Goal: Use online tool/utility: Use online tool/utility

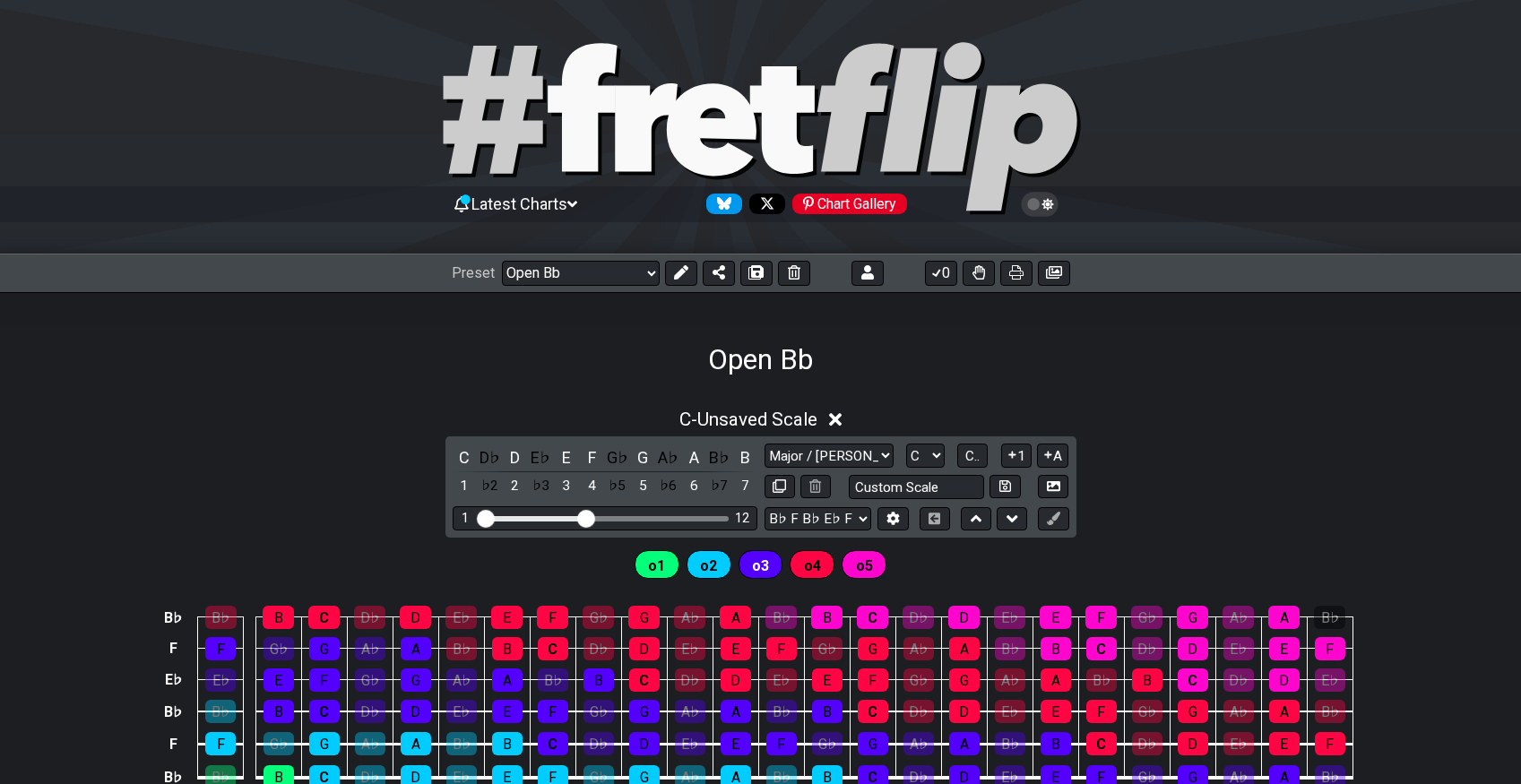
select select "/023551606881"
select select "C"
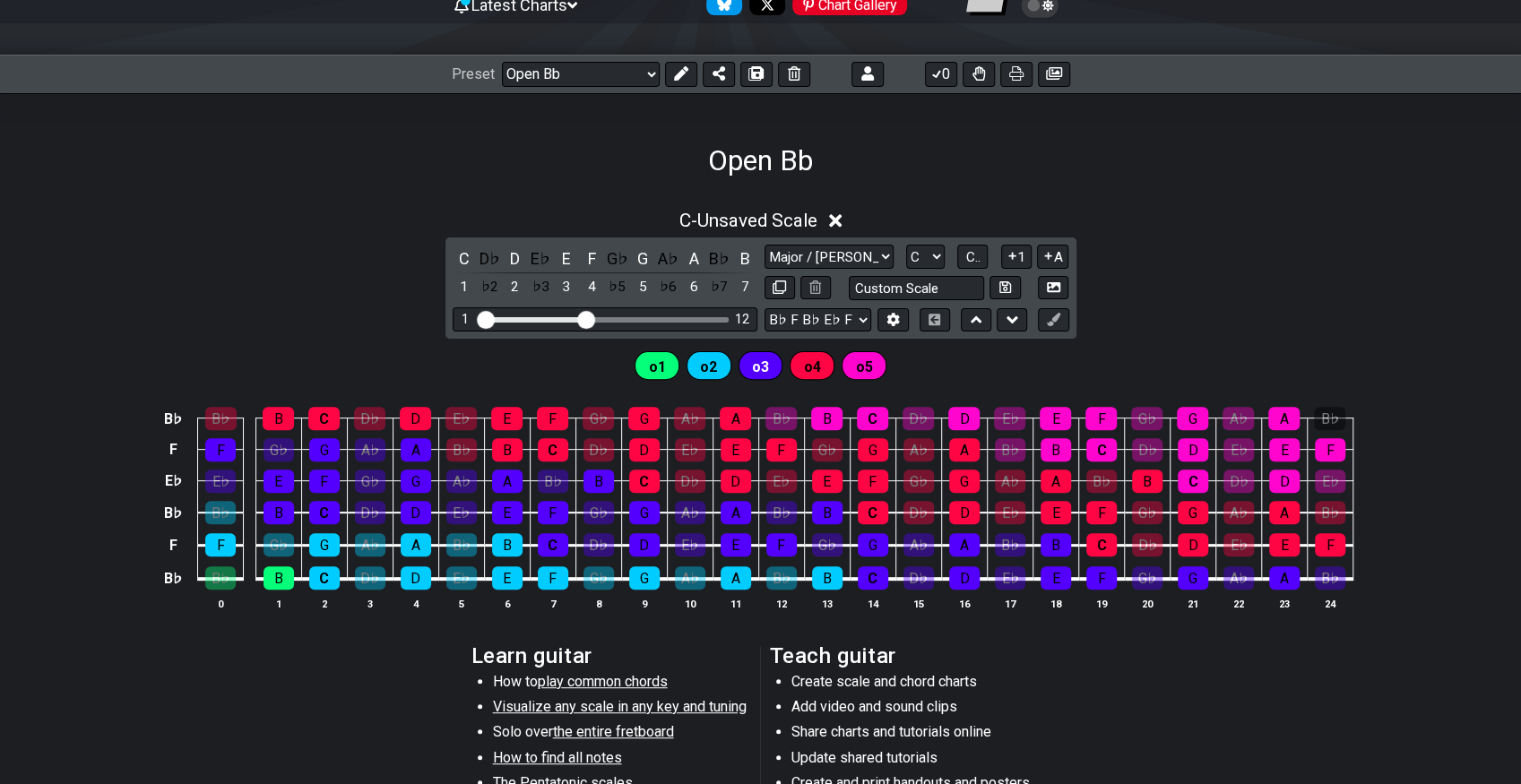
click at [259, 170] on div "Open Bb" at bounding box center [760, 135] width 1521 height 84
click at [284, 165] on div "Open Bb" at bounding box center [760, 135] width 1521 height 84
click at [310, 164] on div "Open Bb" at bounding box center [760, 135] width 1521 height 84
click at [848, 250] on select "Major / [PERSON_NAME] to edit Minor Pentatonic Major Pentatonic Minor Blues Maj…" at bounding box center [829, 256] width 129 height 24
select select "Minor / Aeolian"
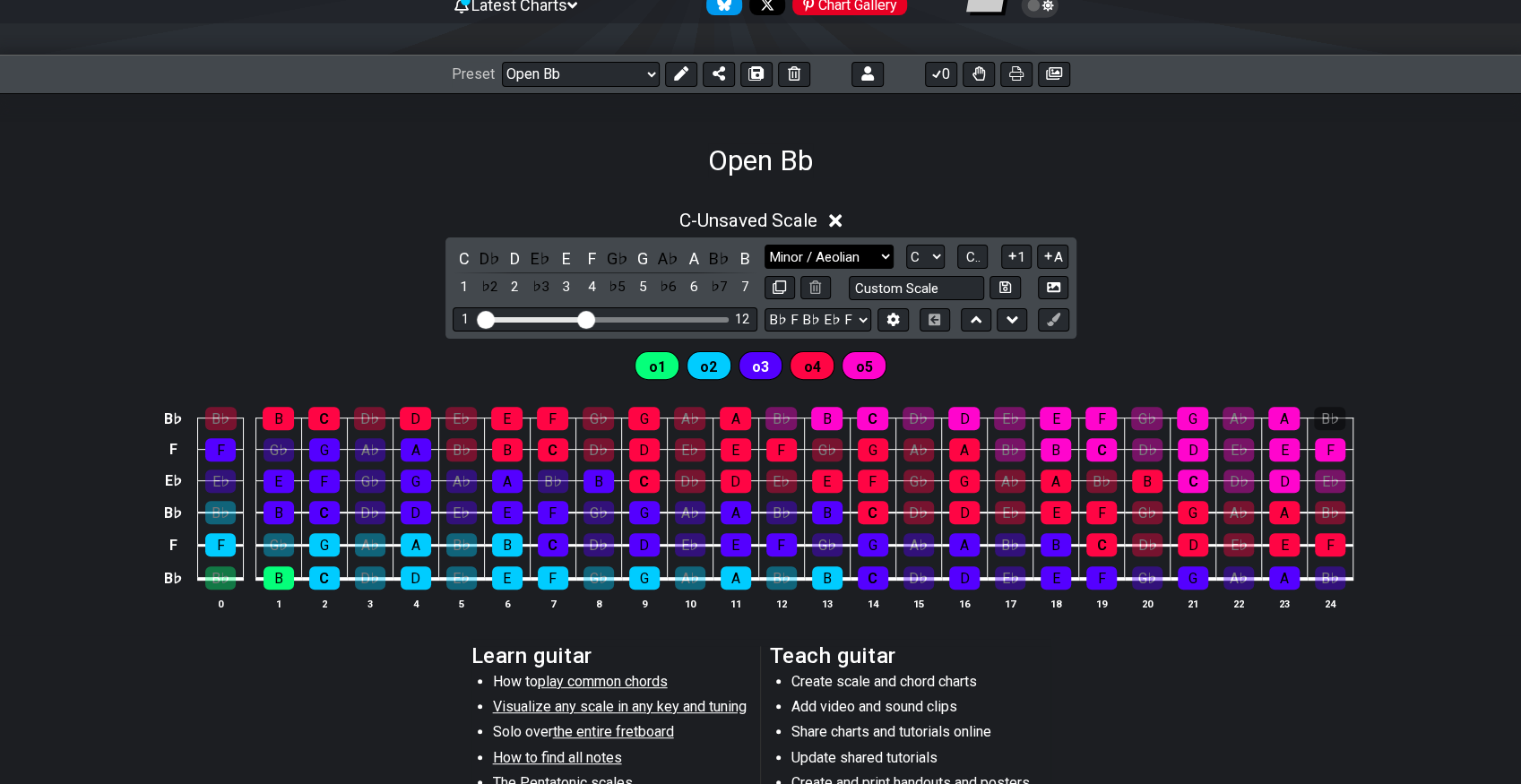
click at [765, 245] on select "Major / [PERSON_NAME] to edit Minor Pentatonic Major Pentatonic Minor Blues Maj…" at bounding box center [829, 256] width 129 height 24
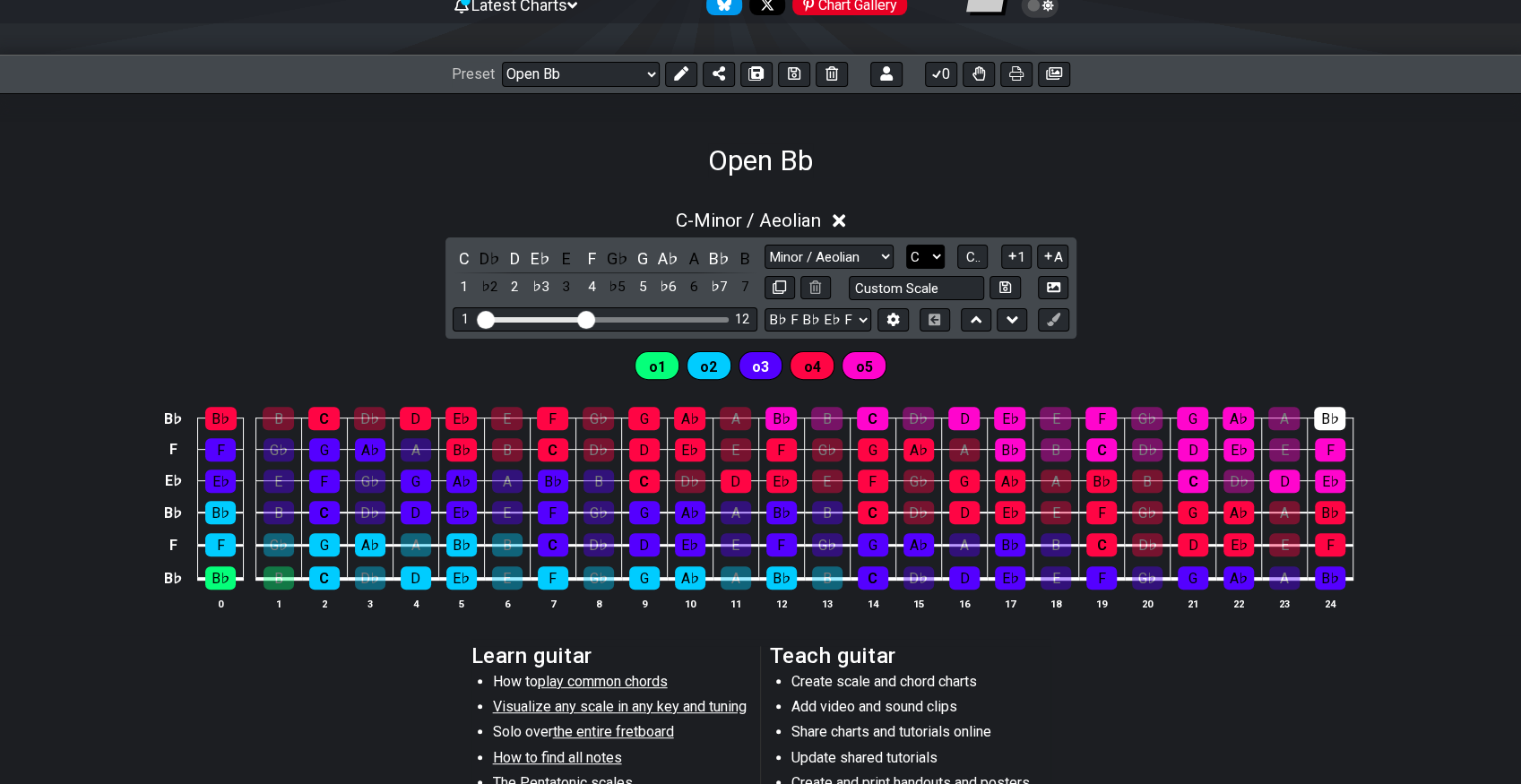
click at [927, 251] on select "A♭ A A♯ B♭ B C C♯ D♭ D D♯ E♭ E F F♯ G♭ G G♯" at bounding box center [926, 256] width 39 height 24
select select "Bb"
click at [906, 245] on select "A♭ A A♯ B♭ B C C♯ D♭ D D♯ E♭ E F F♯ G♭ G G♯" at bounding box center [926, 256] width 39 height 24
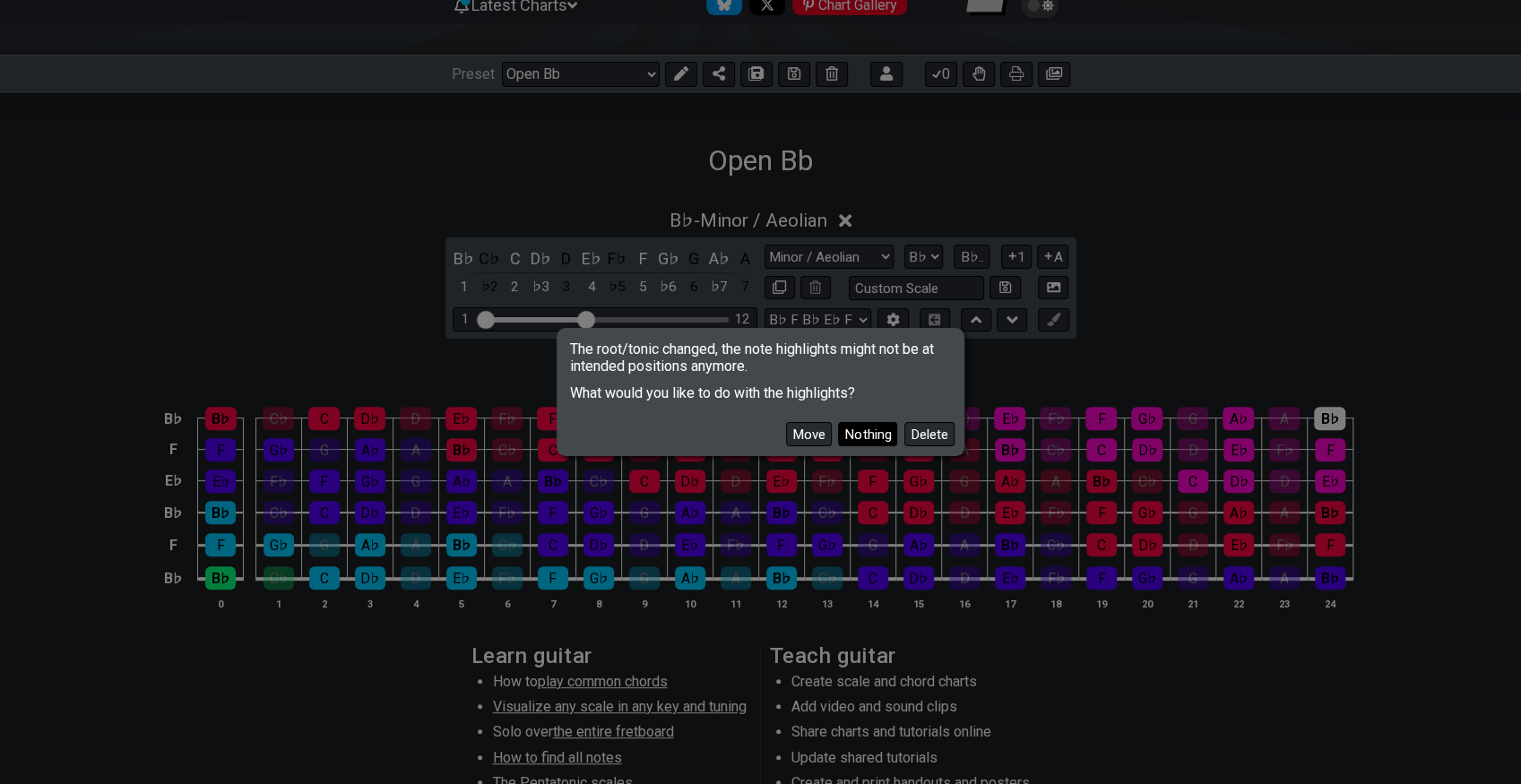
click at [867, 432] on button "Nothing" at bounding box center [867, 434] width 59 height 24
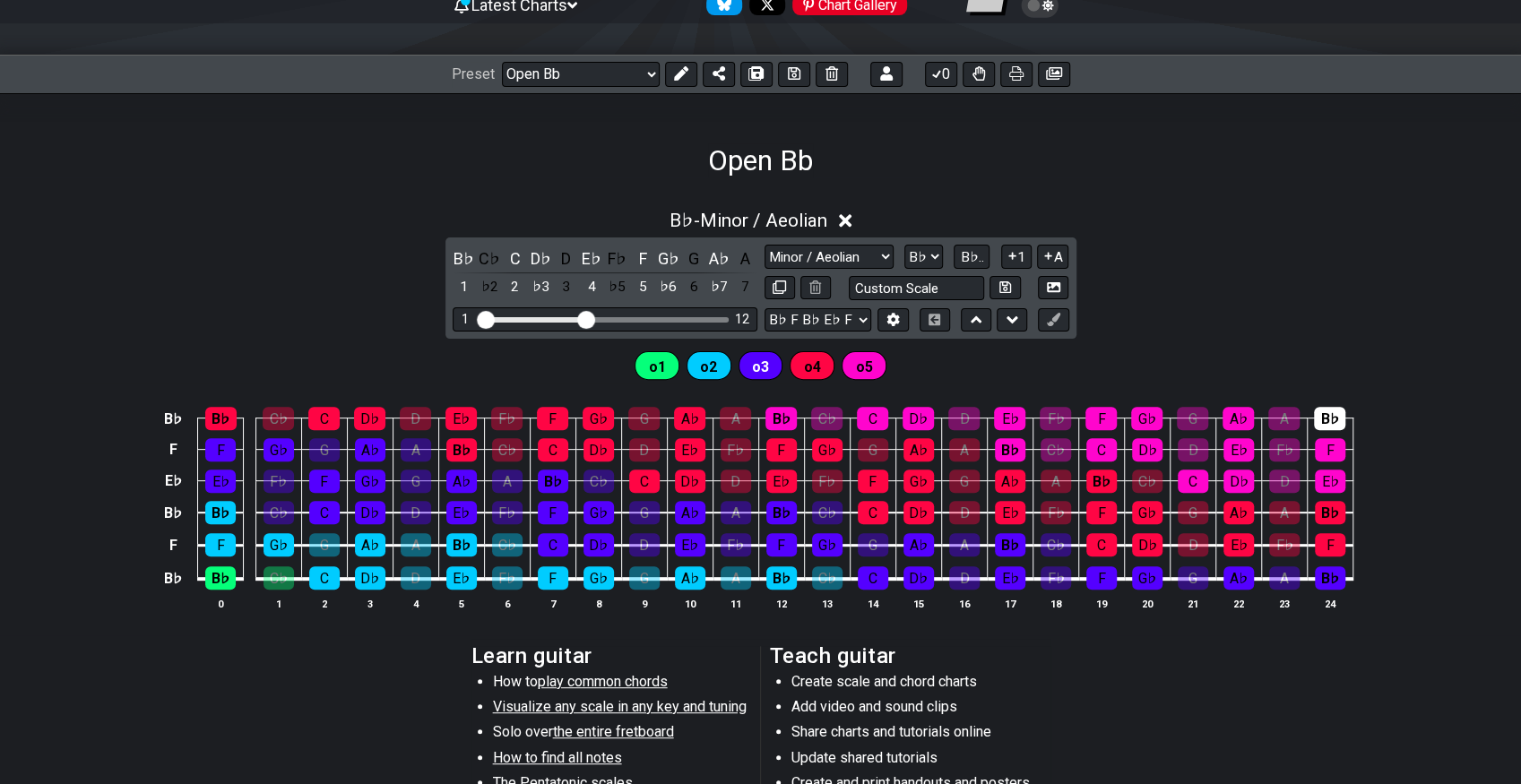
drag, startPoint x: 672, startPoint y: 70, endPoint x: 688, endPoint y: 82, distance: 20.0
click at [674, 70] on icon at bounding box center [681, 74] width 15 height 15
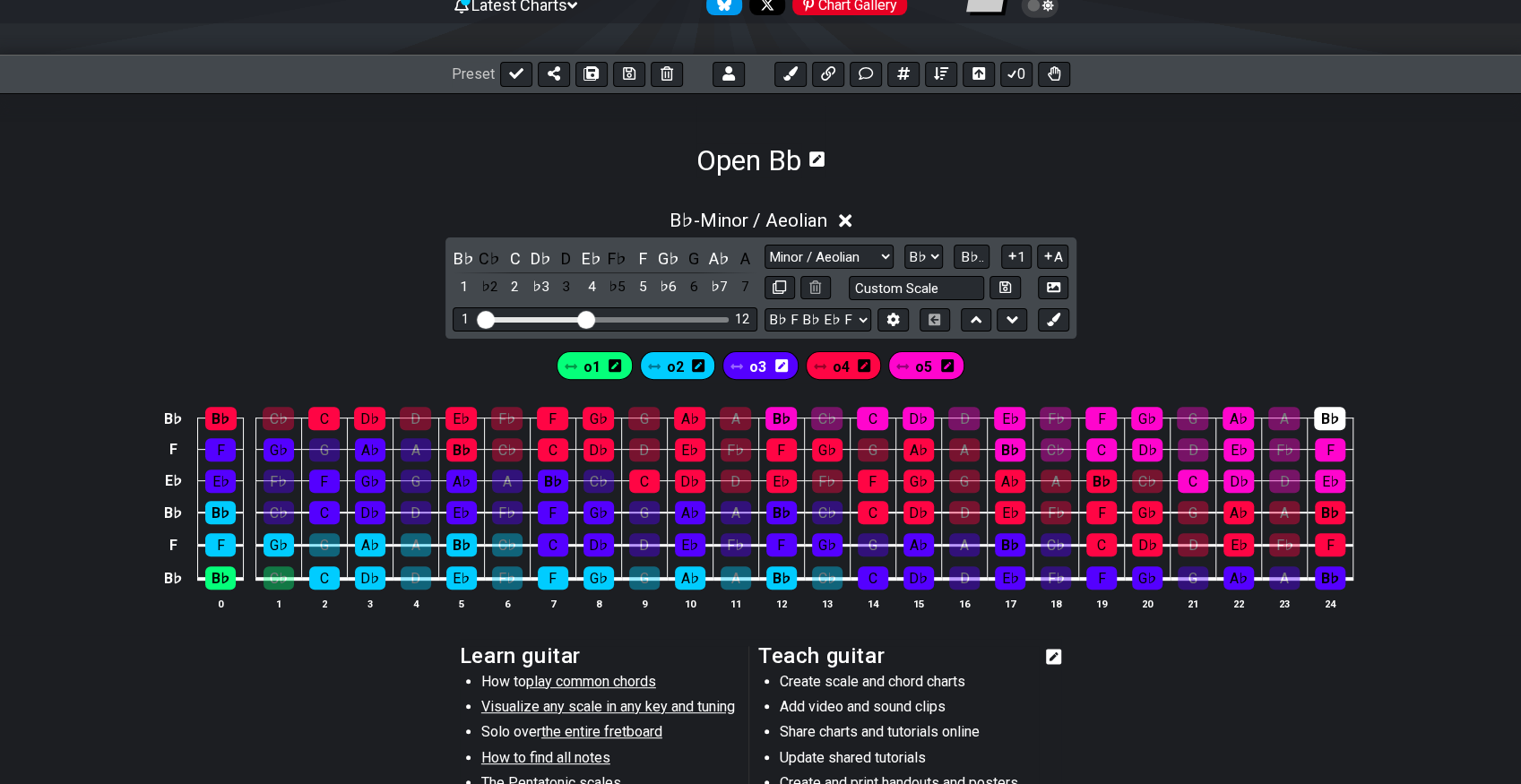
click at [781, 364] on icon at bounding box center [781, 365] width 13 height 13
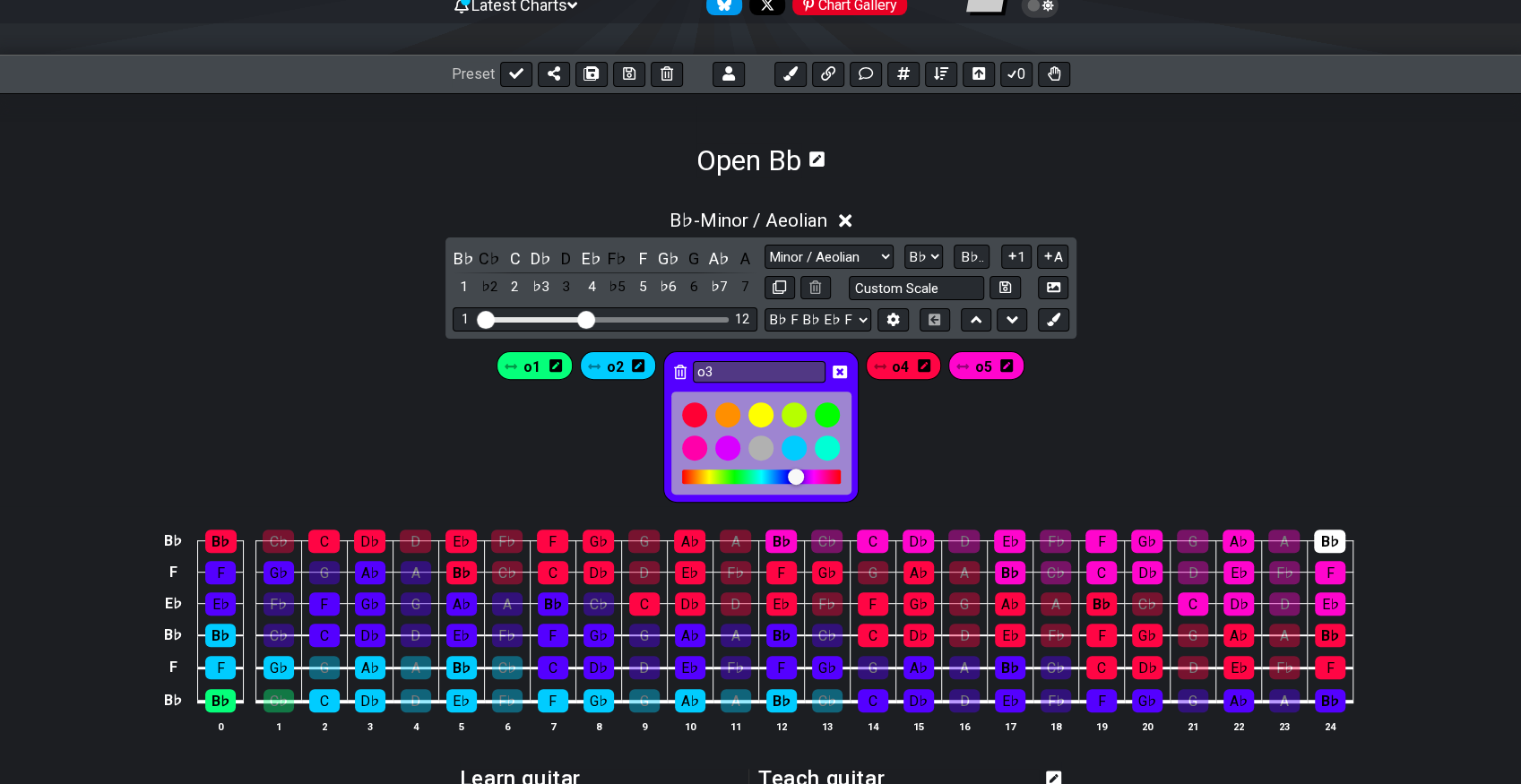
click at [1005, 422] on div "o1 o2 o3 o4 o5" at bounding box center [760, 427] width 534 height 159
click at [837, 369] on icon at bounding box center [839, 372] width 15 height 15
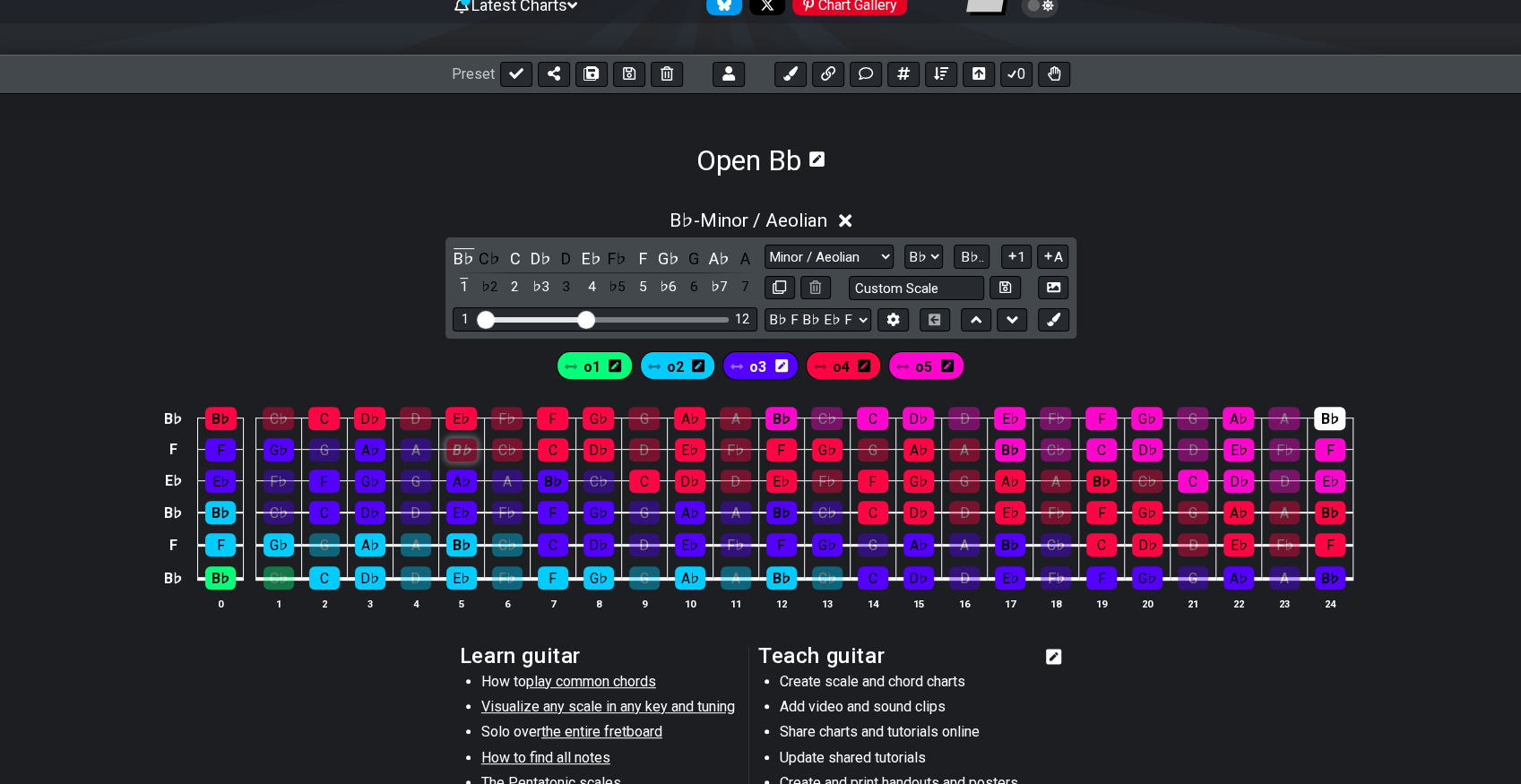
click at [472, 455] on div "B♭" at bounding box center [461, 450] width 30 height 23
click at [1058, 324] on icon at bounding box center [1053, 319] width 14 height 14
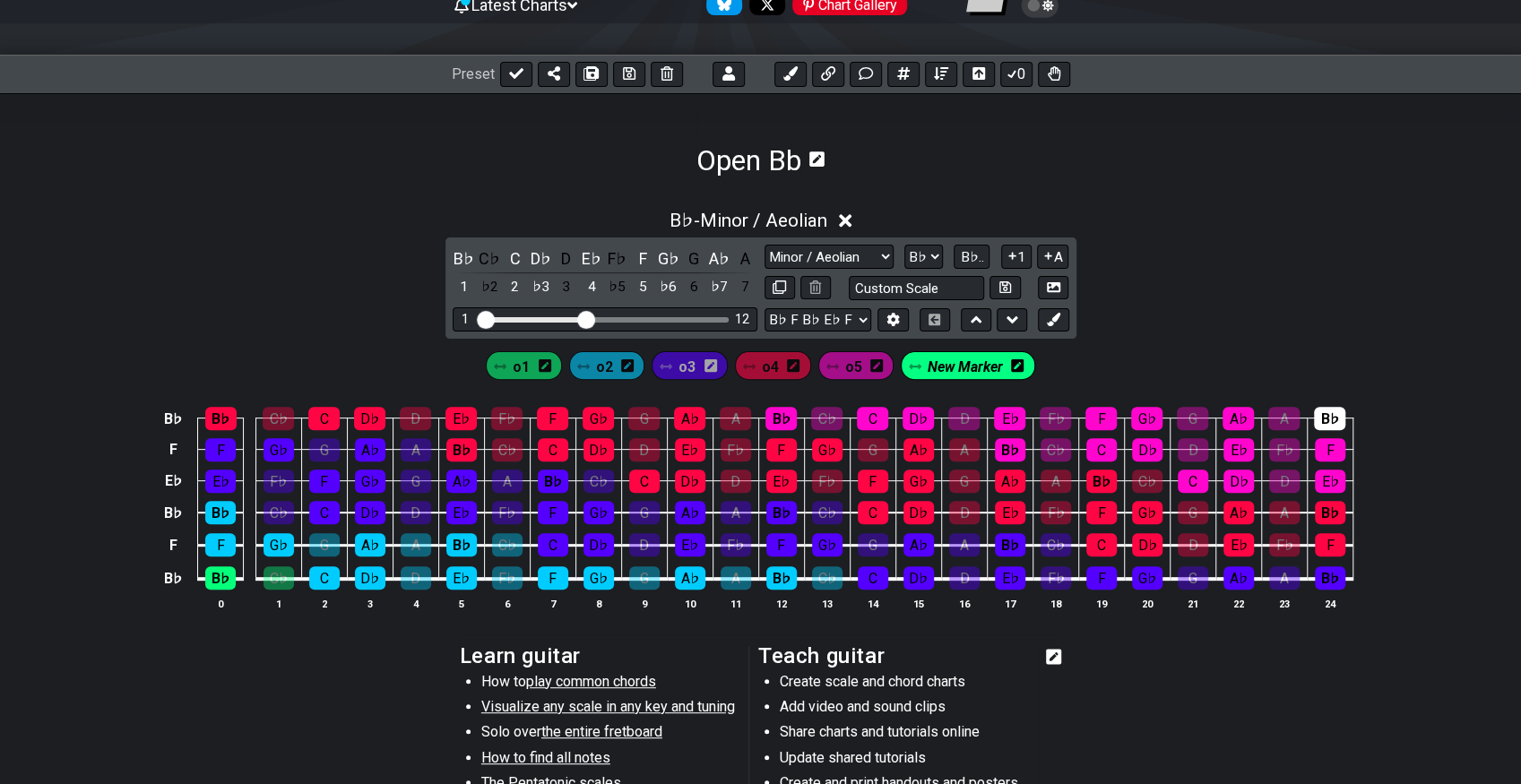
click at [1148, 350] on div "o1 o2 o3 o4 o5 New Marker" at bounding box center [760, 361] width 1521 height 45
click at [1052, 317] on icon at bounding box center [1053, 319] width 14 height 14
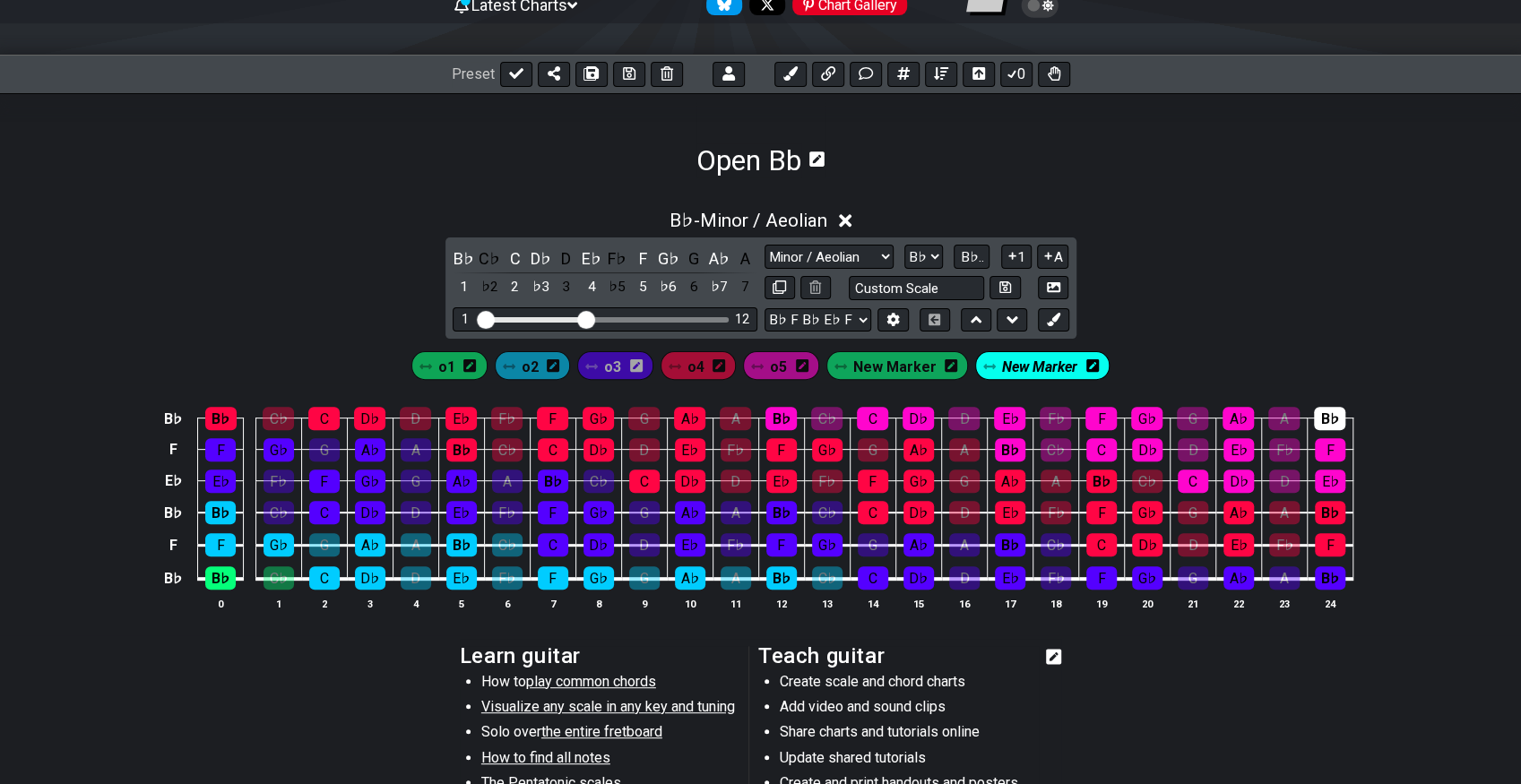
click at [1036, 364] on span "New Marker" at bounding box center [1040, 367] width 76 height 26
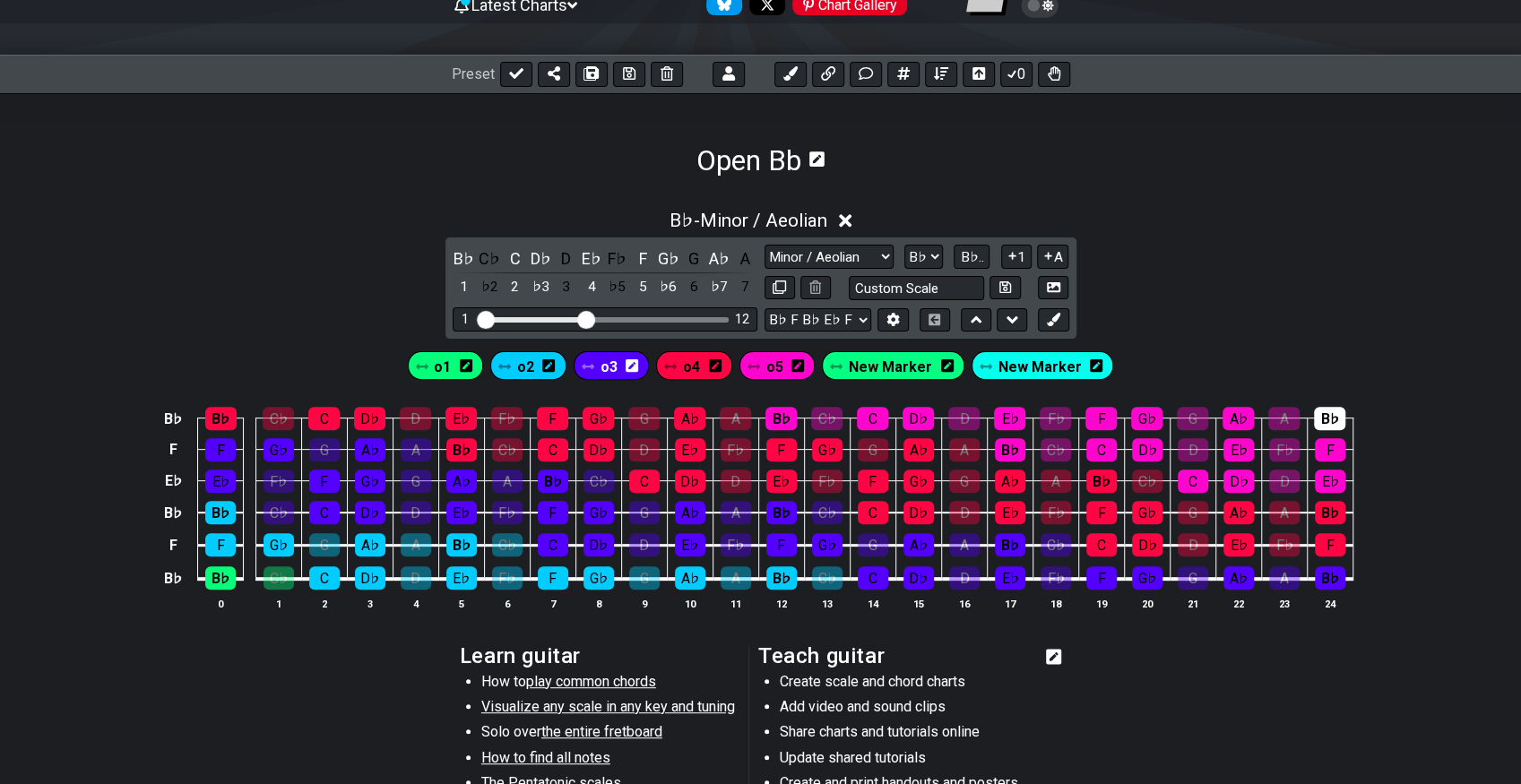
click at [1014, 366] on span "New Marker" at bounding box center [1040, 367] width 83 height 26
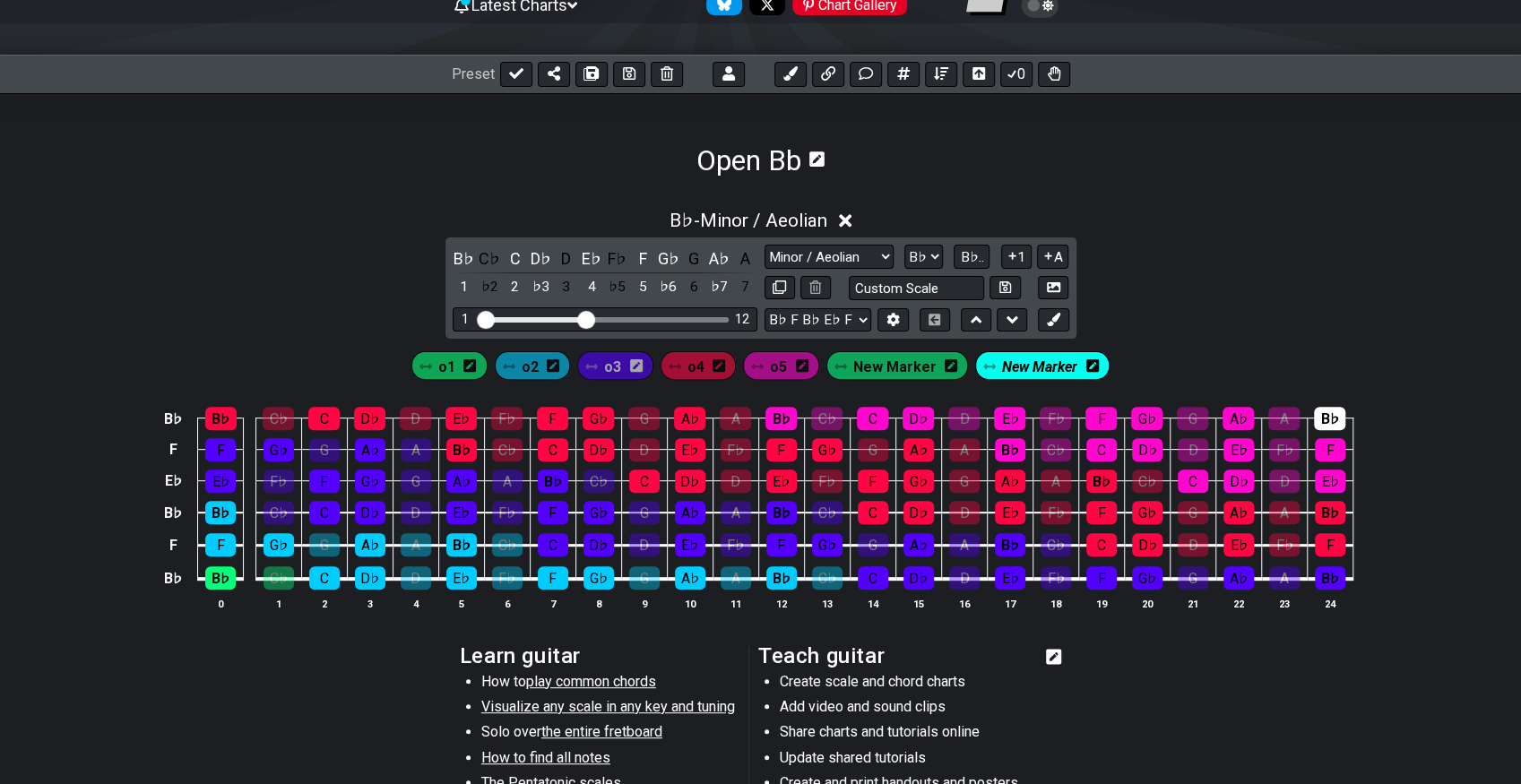
click at [1014, 366] on span "New Marker" at bounding box center [1040, 367] width 76 height 26
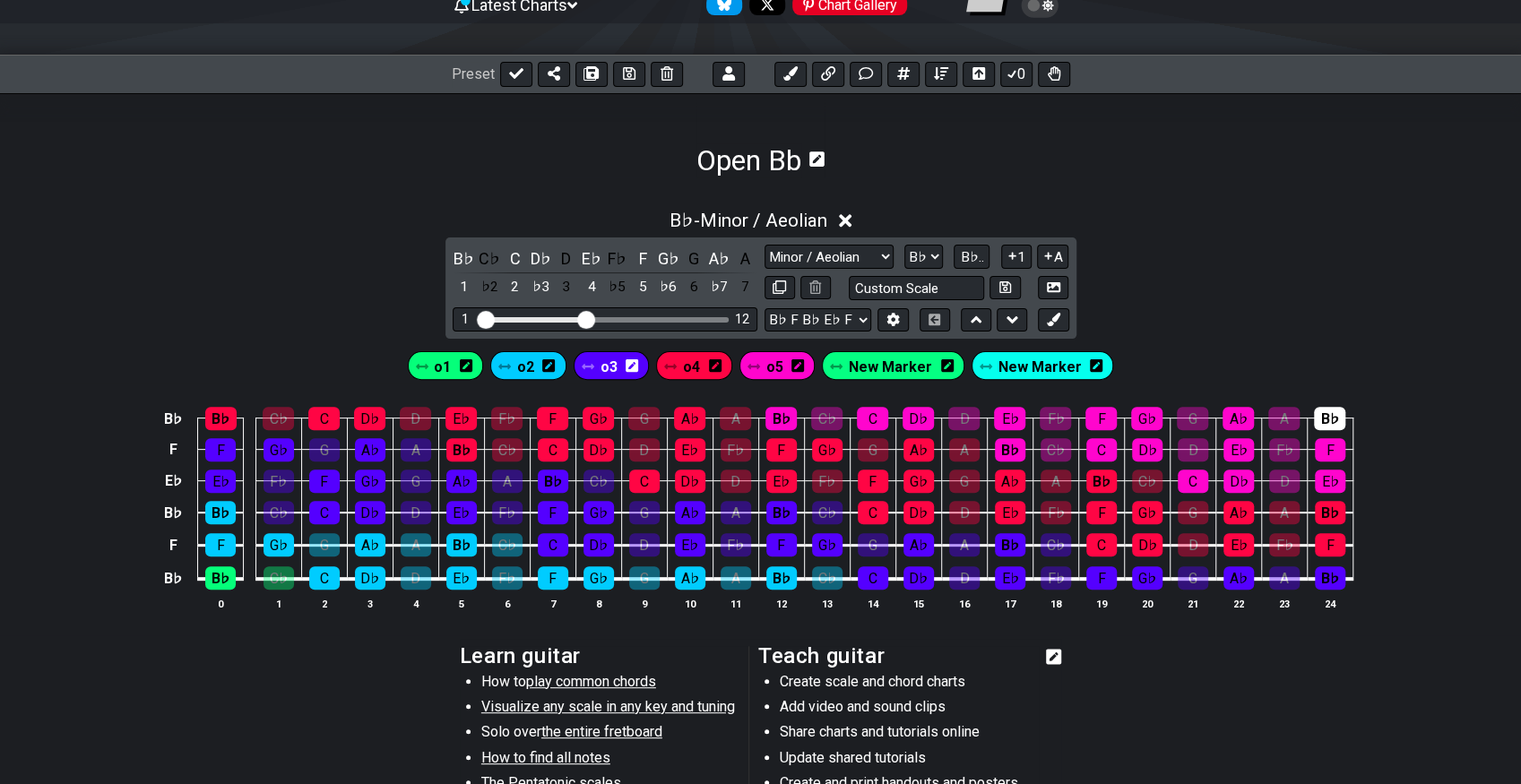
click at [1090, 365] on icon at bounding box center [1096, 365] width 13 height 15
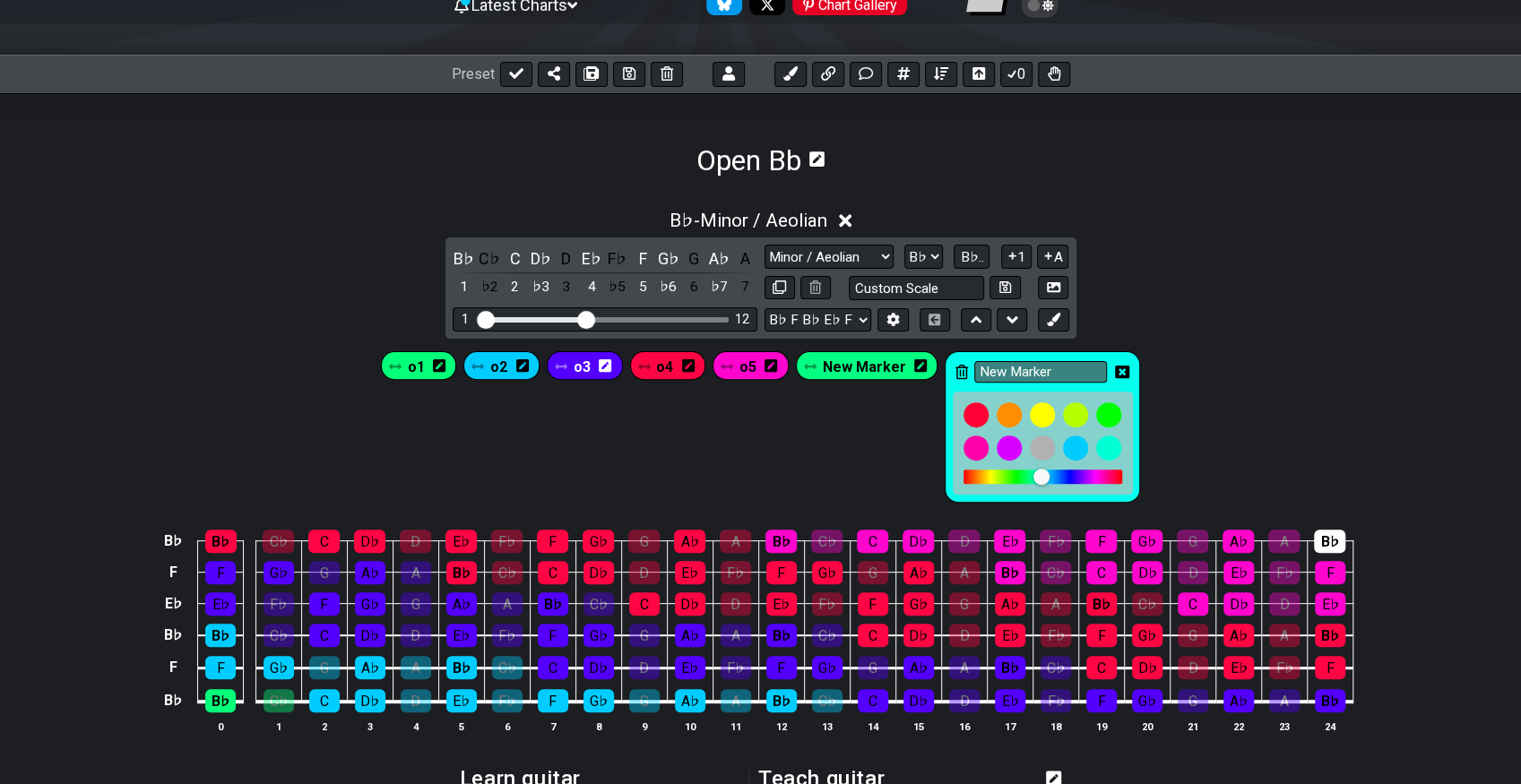
click at [956, 366] on icon at bounding box center [961, 372] width 13 height 15
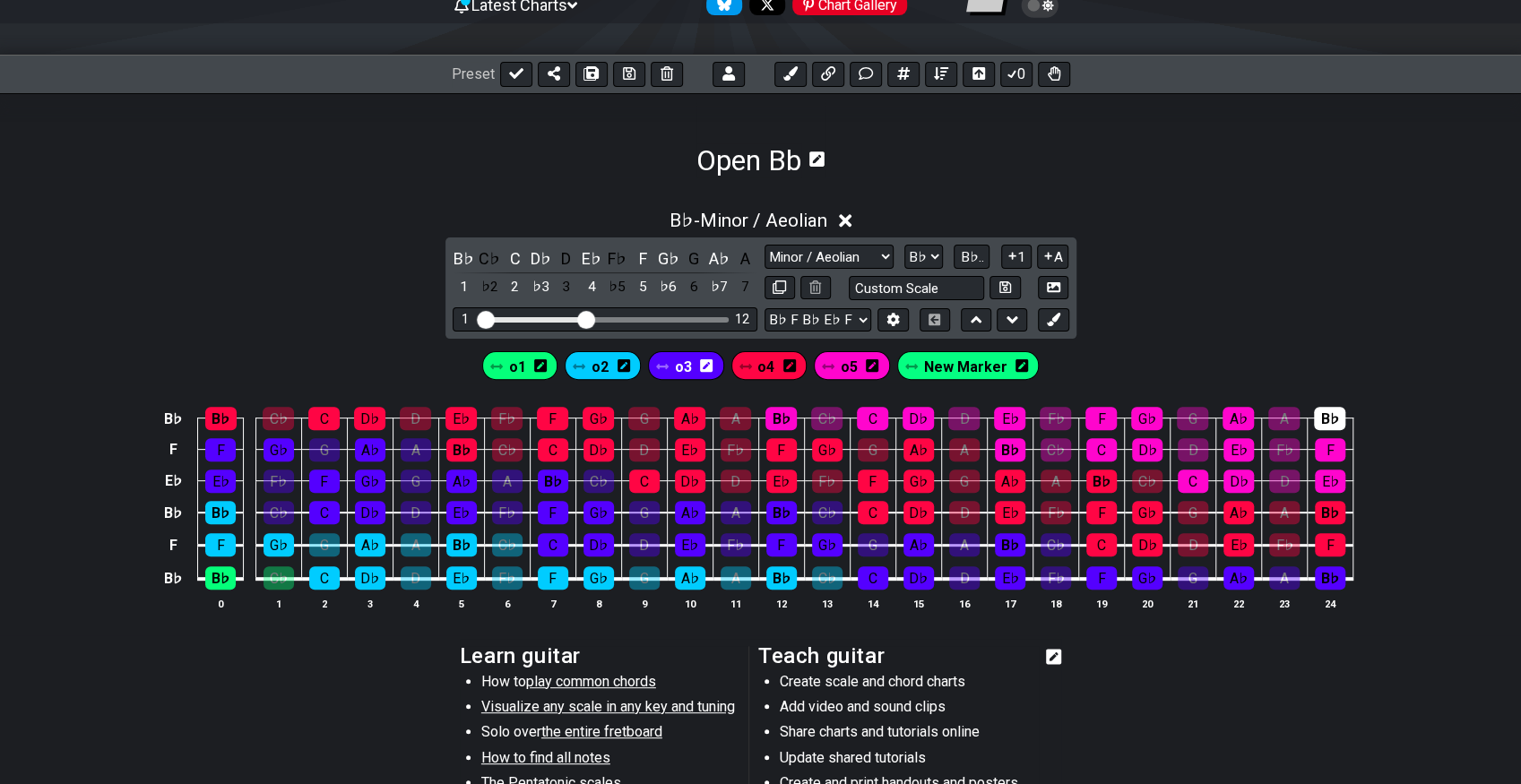
click at [1019, 360] on icon at bounding box center [1021, 365] width 13 height 13
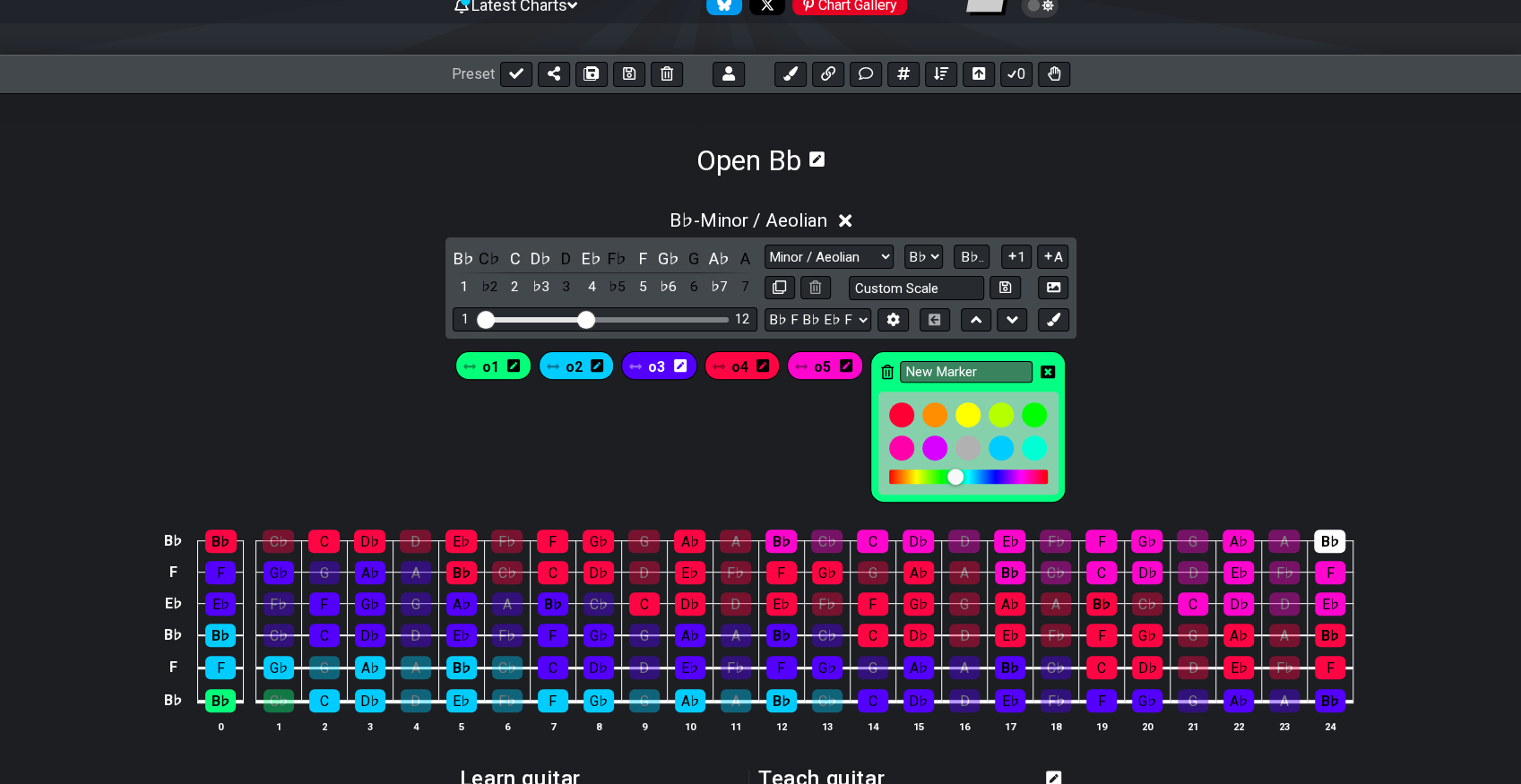
click at [889, 372] on icon at bounding box center [887, 372] width 13 height 15
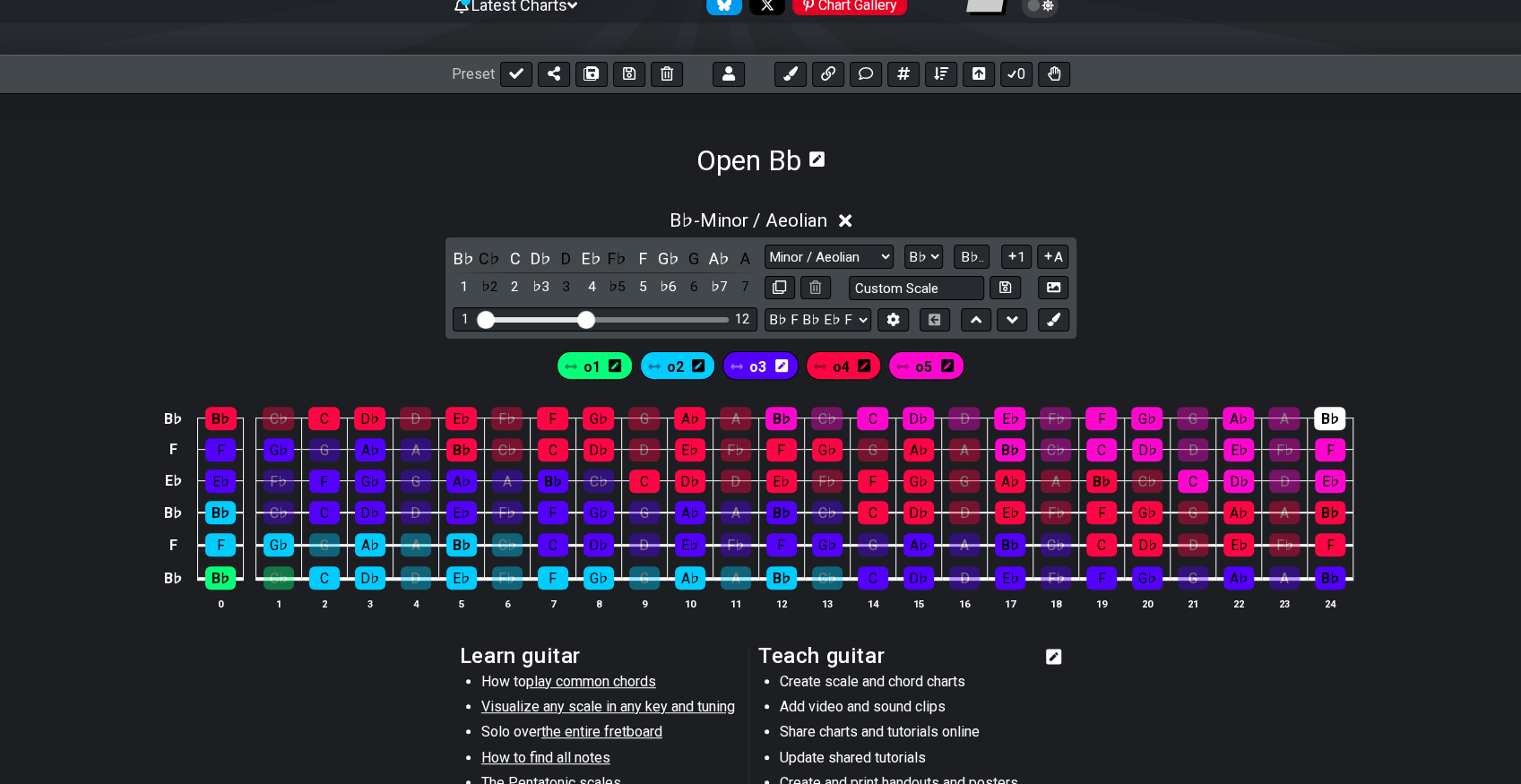
click at [746, 366] on div "o3" at bounding box center [760, 366] width 76 height 29
click at [754, 368] on span "o3" at bounding box center [758, 367] width 17 height 26
click at [461, 446] on div "B♭" at bounding box center [461, 450] width 30 height 23
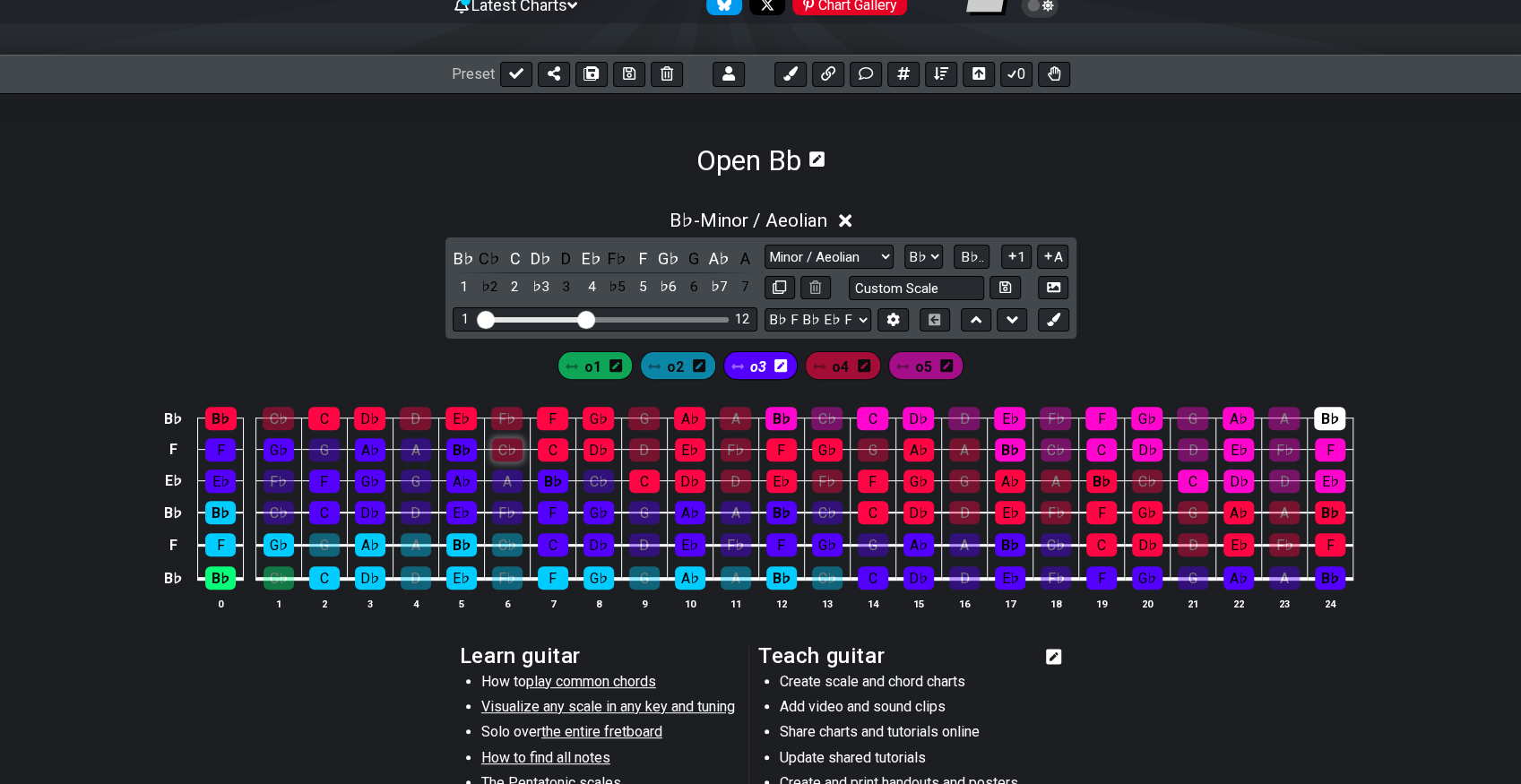
click at [502, 449] on div "C♭" at bounding box center [506, 450] width 30 height 23
click at [828, 367] on div "o4" at bounding box center [842, 366] width 76 height 29
click at [836, 365] on span "o4" at bounding box center [840, 367] width 17 height 26
click at [781, 410] on div "B♭" at bounding box center [781, 418] width 31 height 23
click at [821, 407] on div "C♭" at bounding box center [827, 418] width 31 height 23
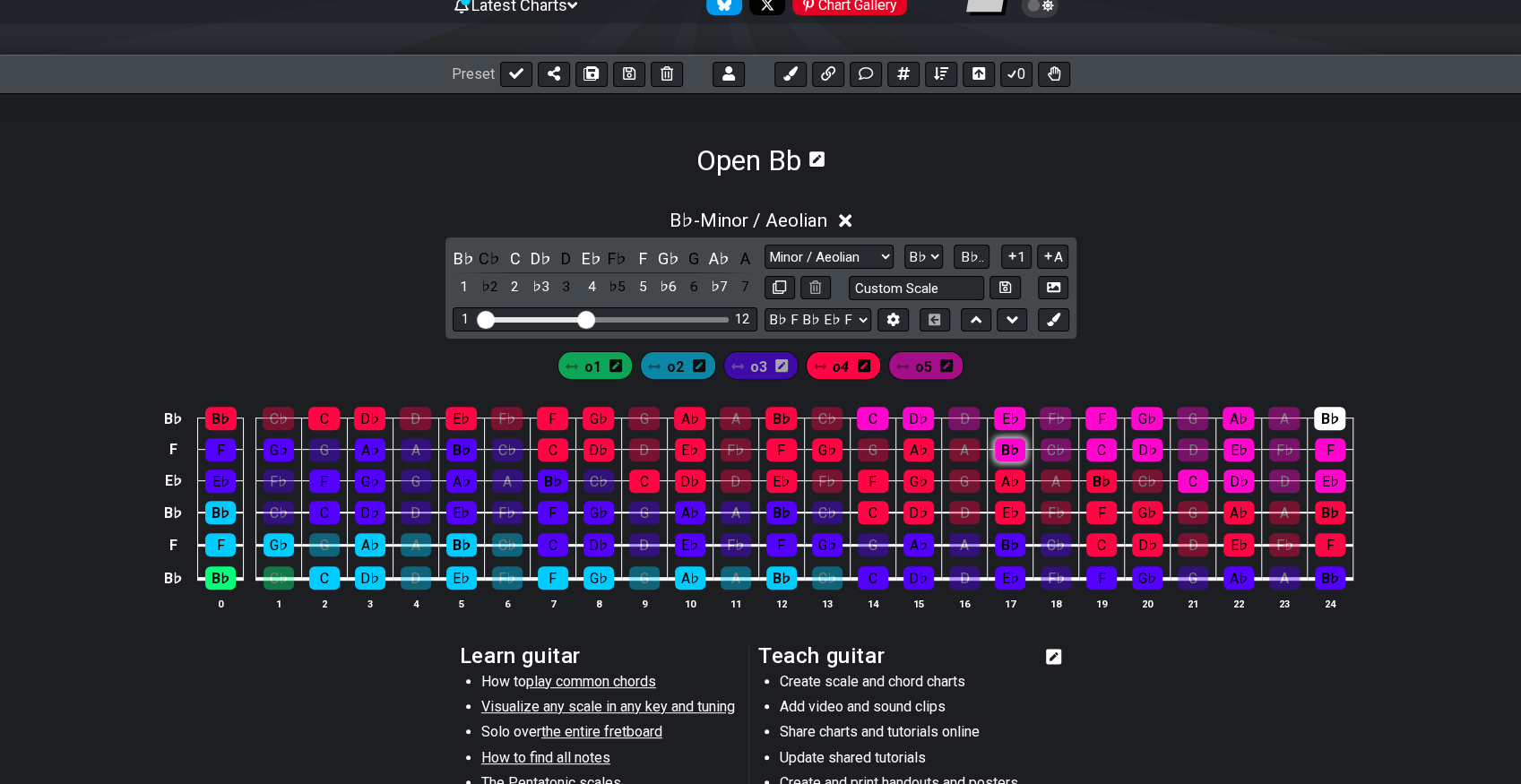
click at [1007, 448] on div "B♭" at bounding box center [1010, 450] width 30 height 23
click at [1042, 444] on div "C♭" at bounding box center [1055, 450] width 30 height 23
click at [753, 363] on span "o3" at bounding box center [759, 367] width 17 height 26
click at [985, 367] on div "o1 o2 o3 o4 o5" at bounding box center [760, 361] width 1521 height 45
click at [509, 78] on icon at bounding box center [516, 74] width 15 height 15
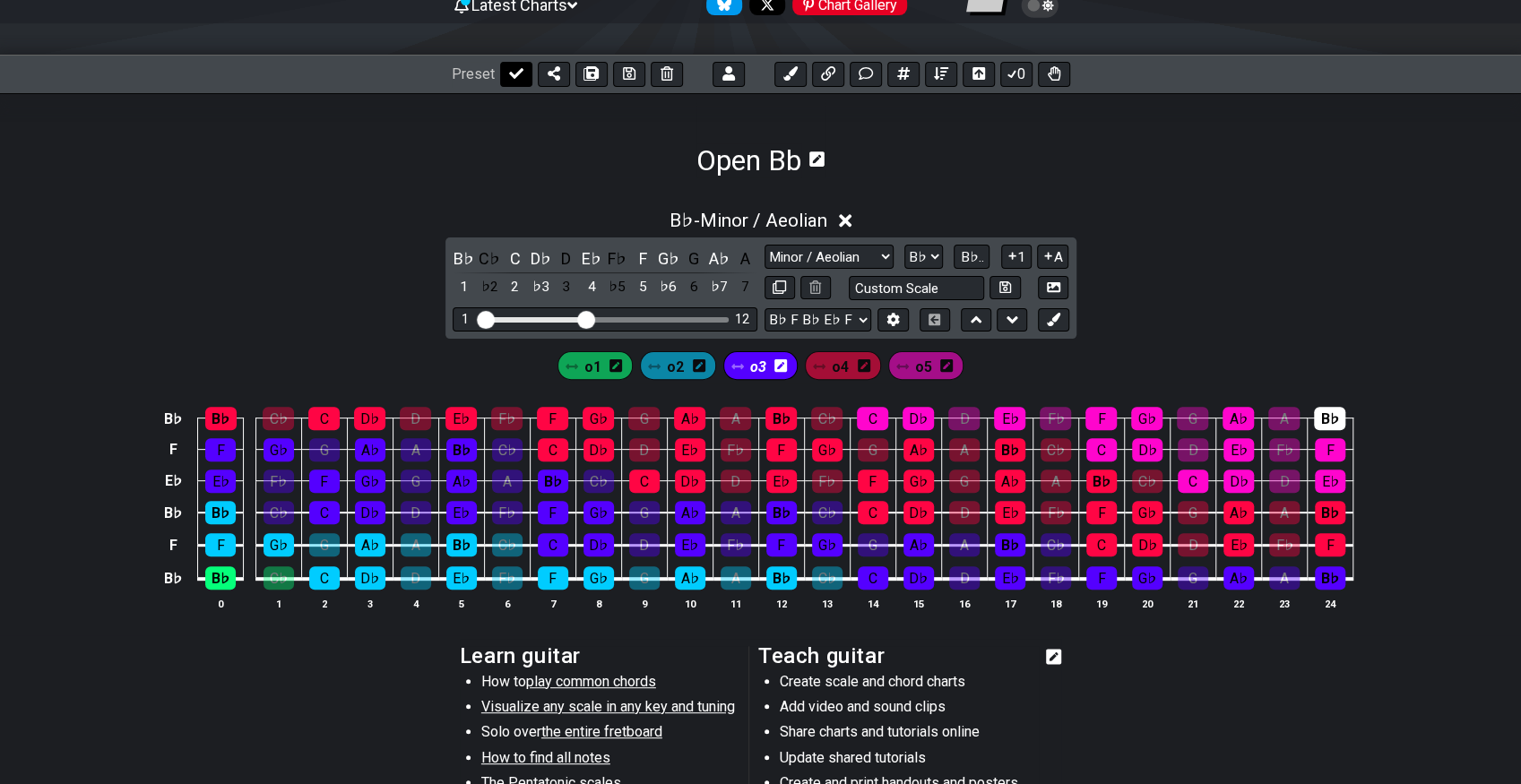
select select "/023551606881"
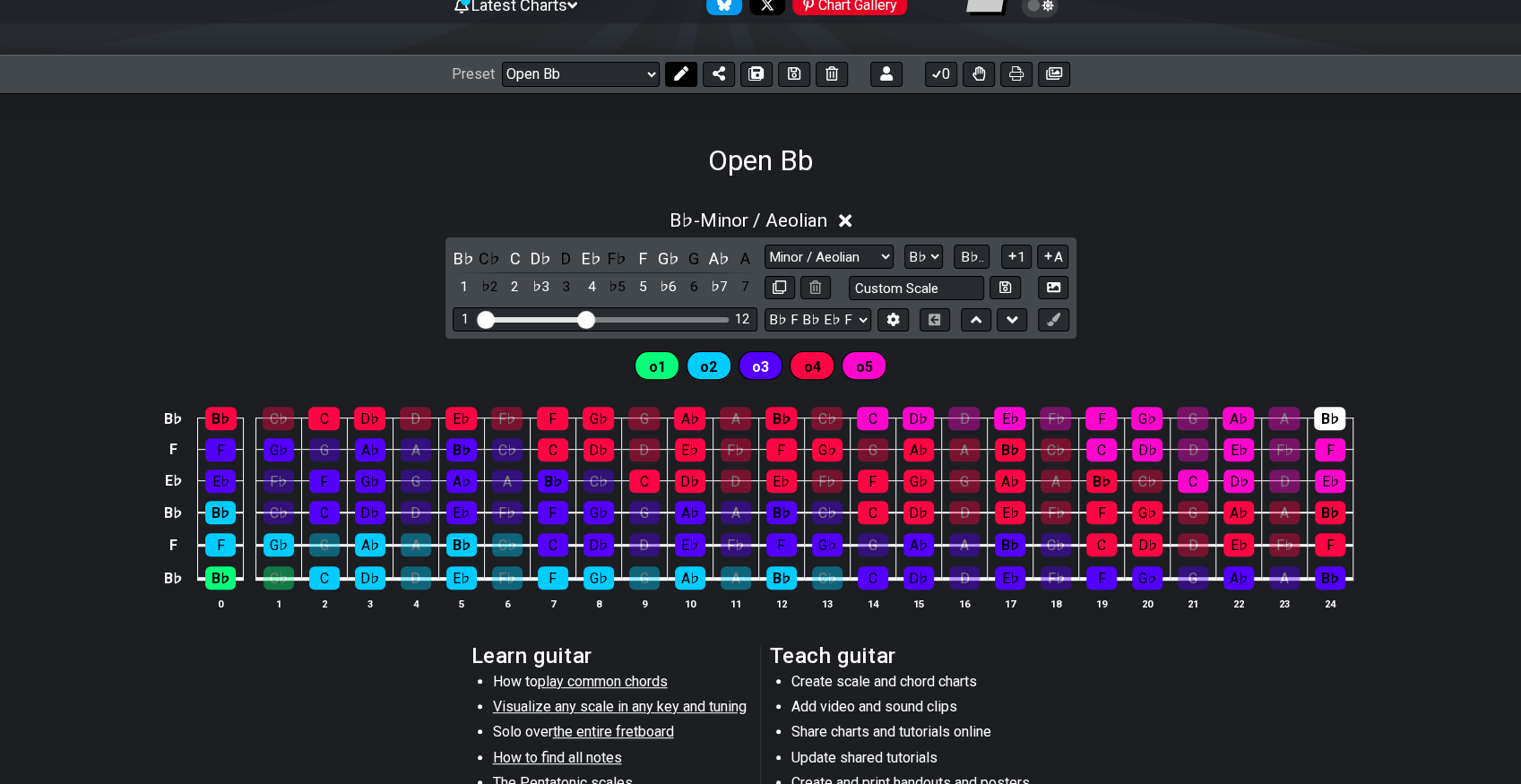
click at [688, 80] on button at bounding box center [681, 75] width 32 height 25
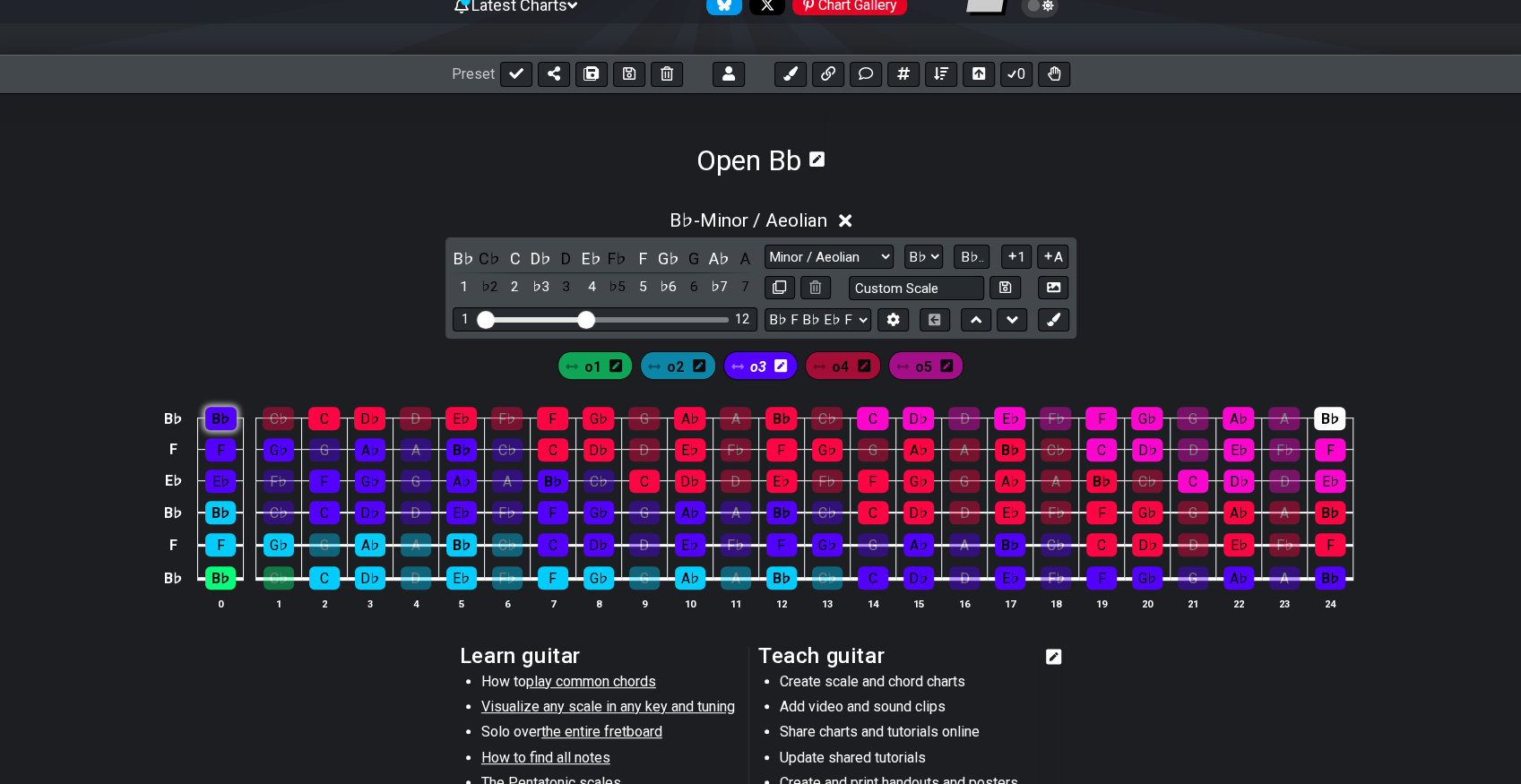
click at [215, 417] on div "B♭" at bounding box center [221, 418] width 31 height 23
click at [279, 417] on div "C♭" at bounding box center [278, 418] width 31 height 23
click at [916, 368] on span "o5" at bounding box center [924, 367] width 17 height 26
click at [1341, 419] on div "B♭" at bounding box center [1329, 418] width 31 height 23
click at [525, 75] on button at bounding box center [516, 75] width 32 height 25
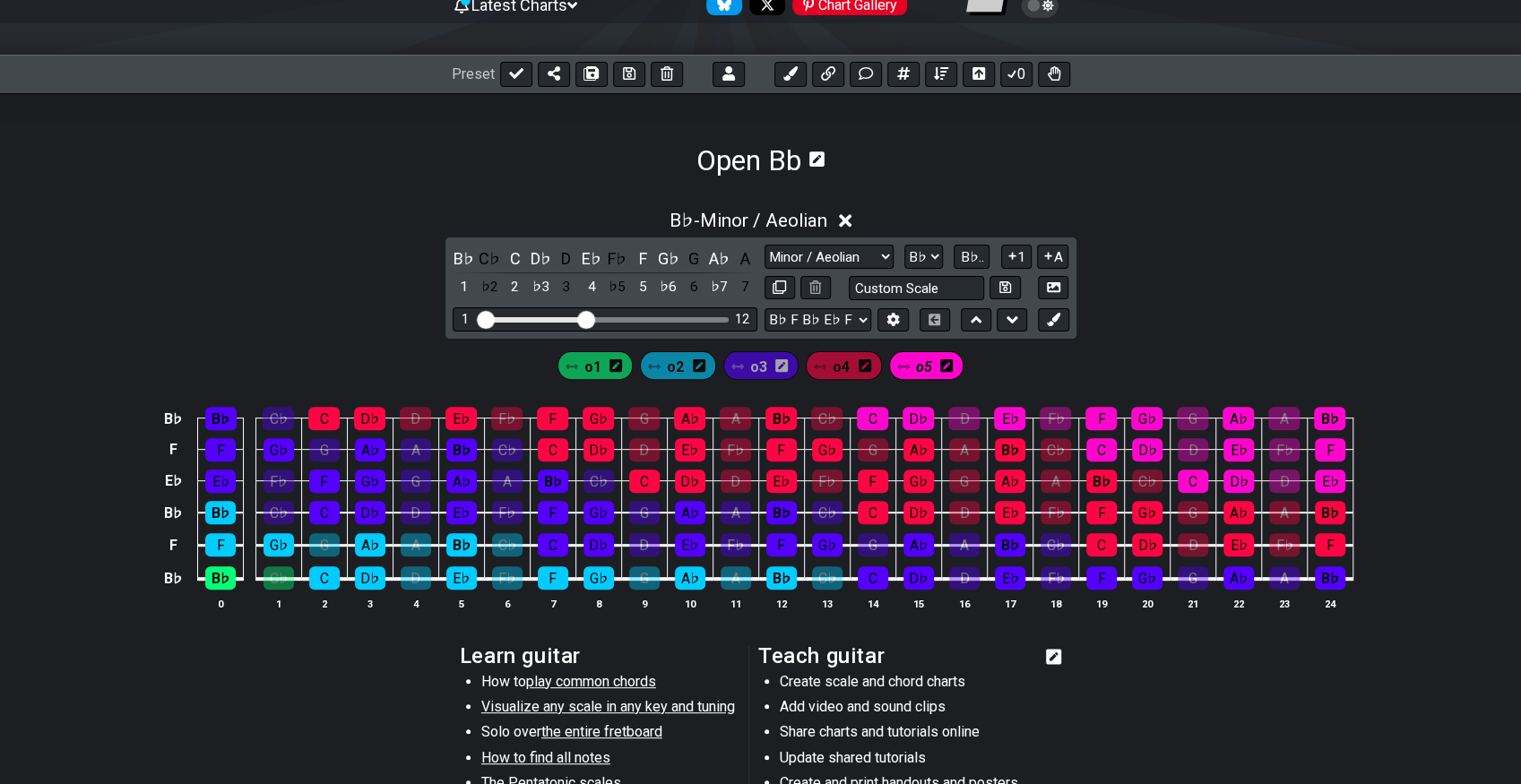
select select "/023551606881"
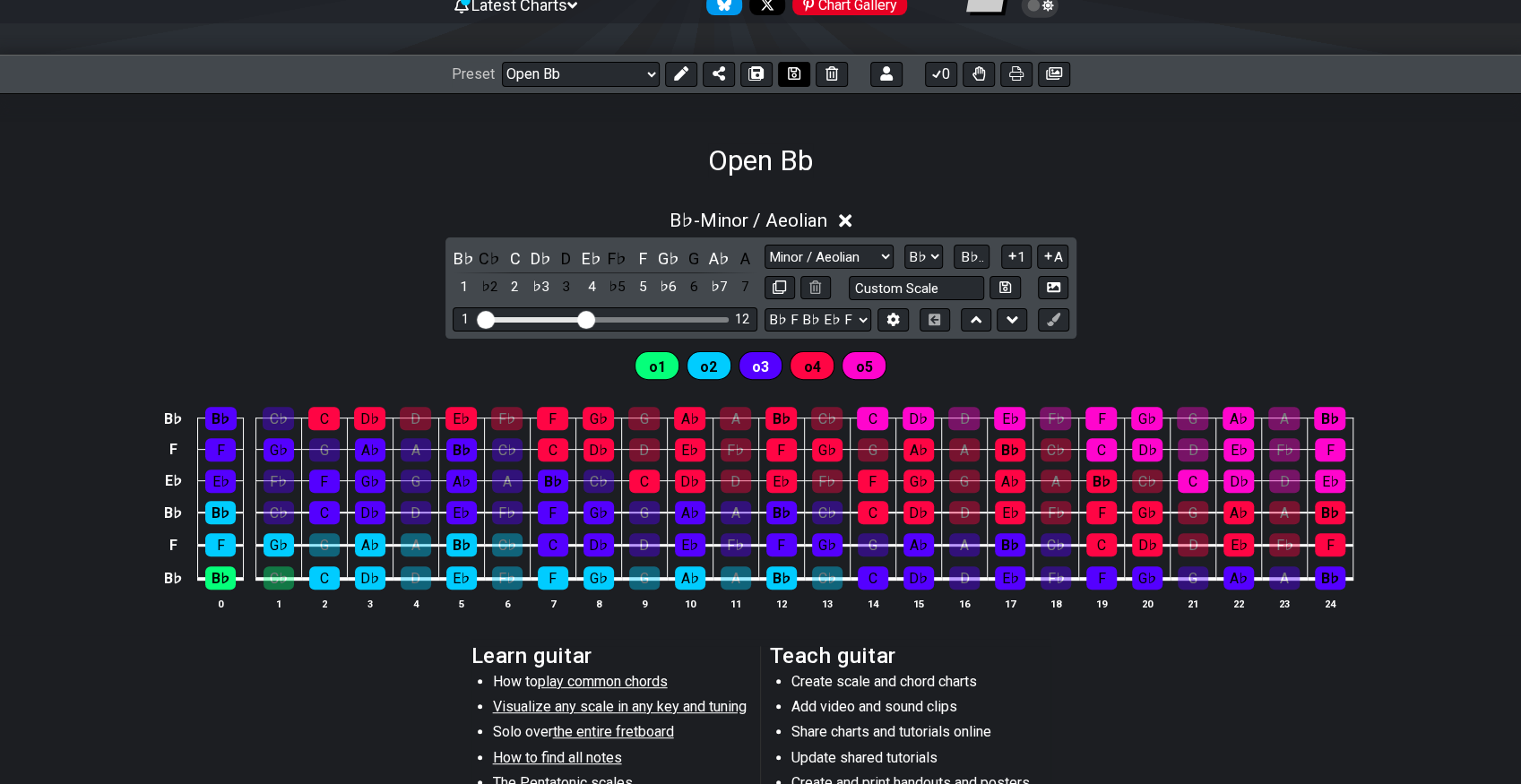
click at [789, 77] on icon at bounding box center [794, 74] width 13 height 15
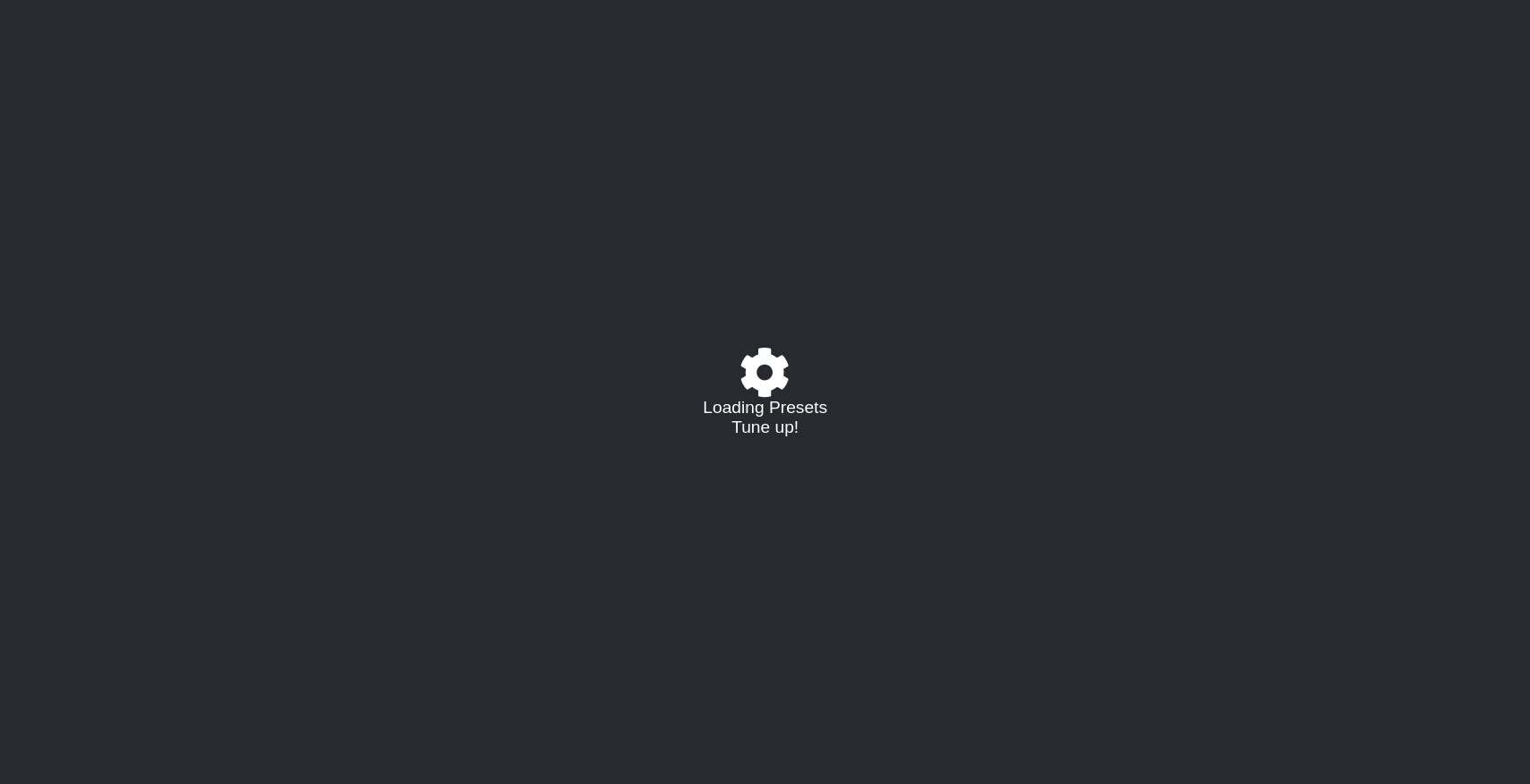
select select "/023551606881"
select select "Bb"
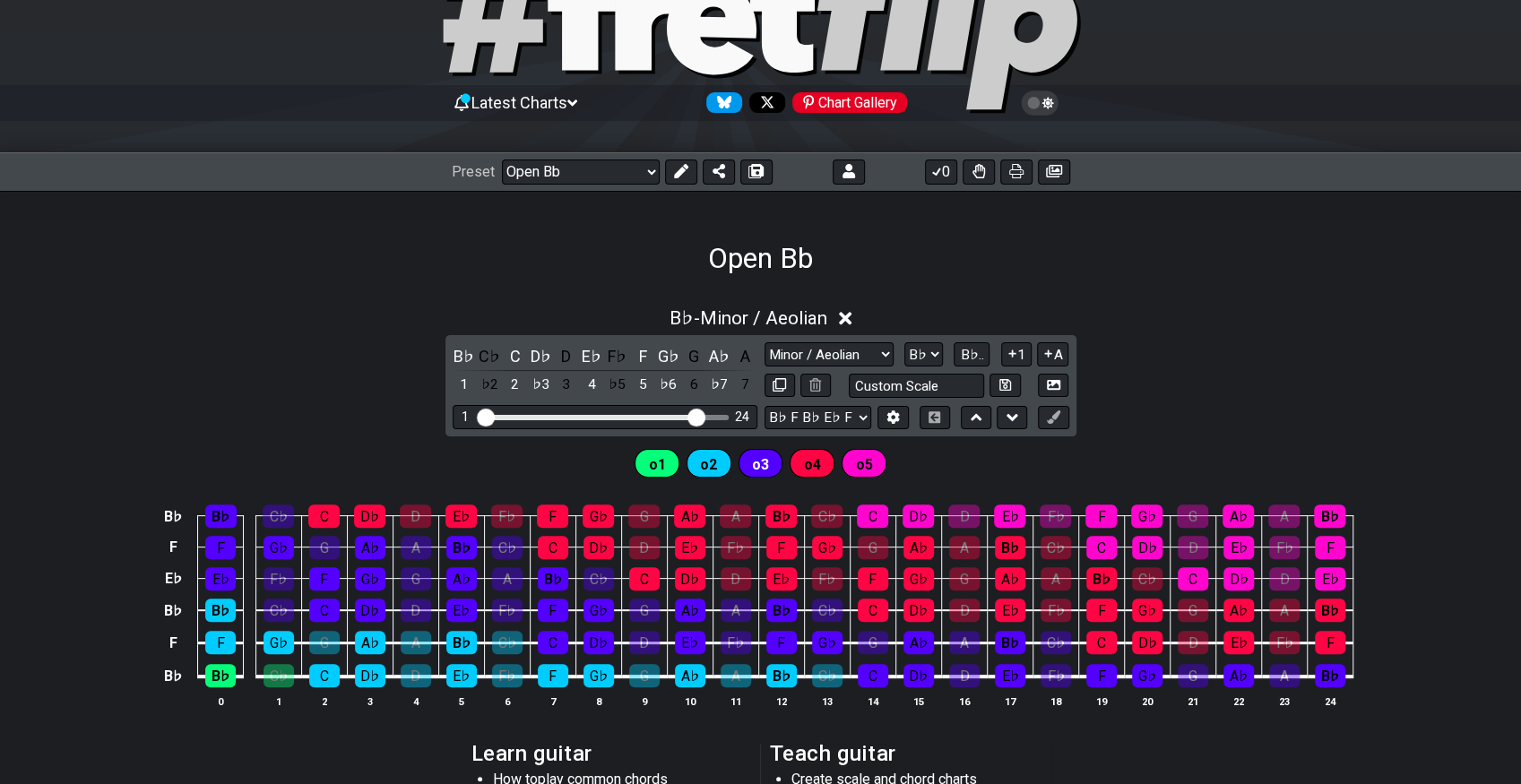
scroll to position [199, 0]
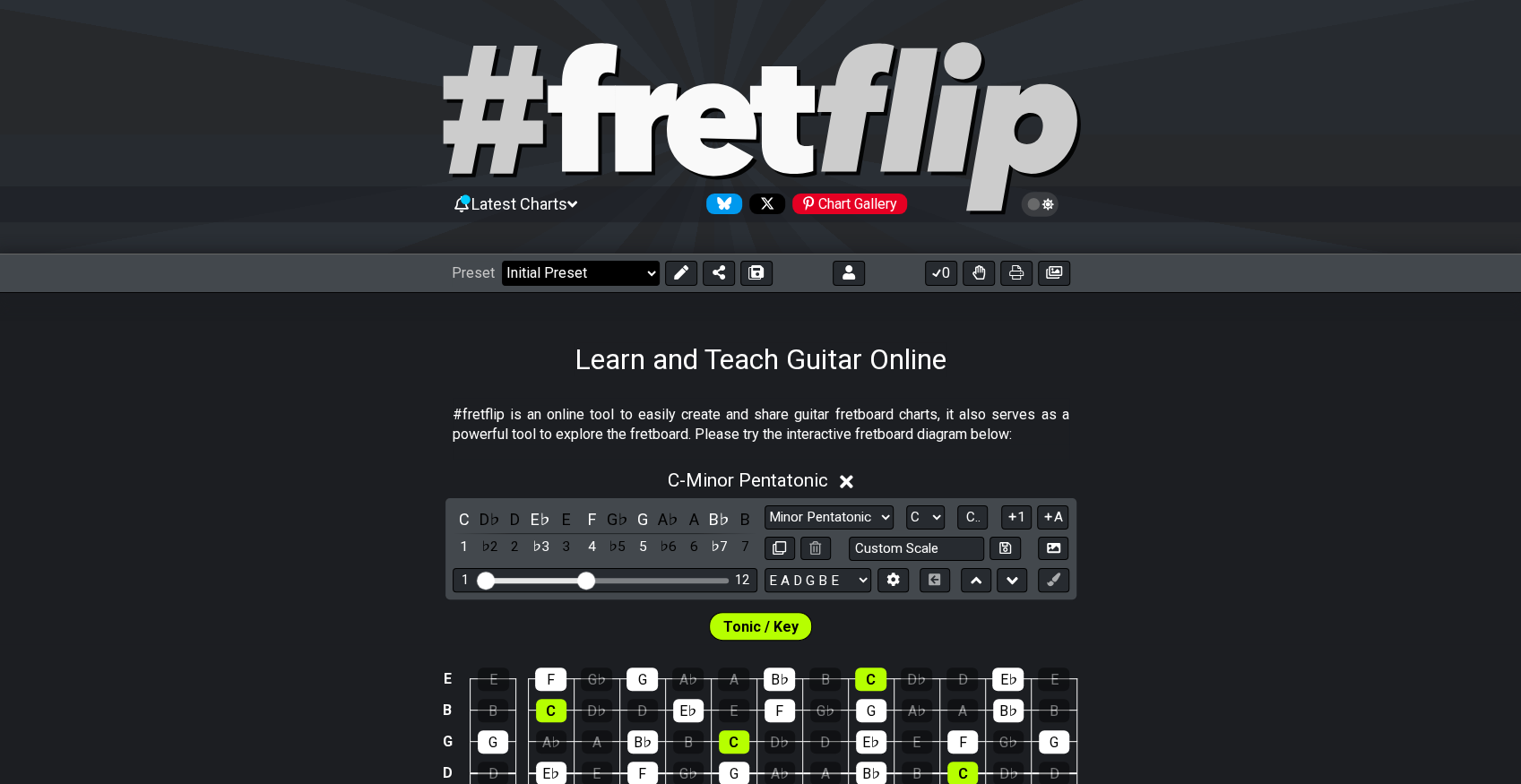
click at [535, 265] on select "Welcome to #fretflip! Initial Preset Custom Preset Minor Pentatonic Major Penta…" at bounding box center [580, 273] width 158 height 25
click at [502, 260] on select "Welcome to #fretflip! Initial Preset Custom Preset 7 str G standard Open Bb ext…" at bounding box center [580, 273] width 158 height 25
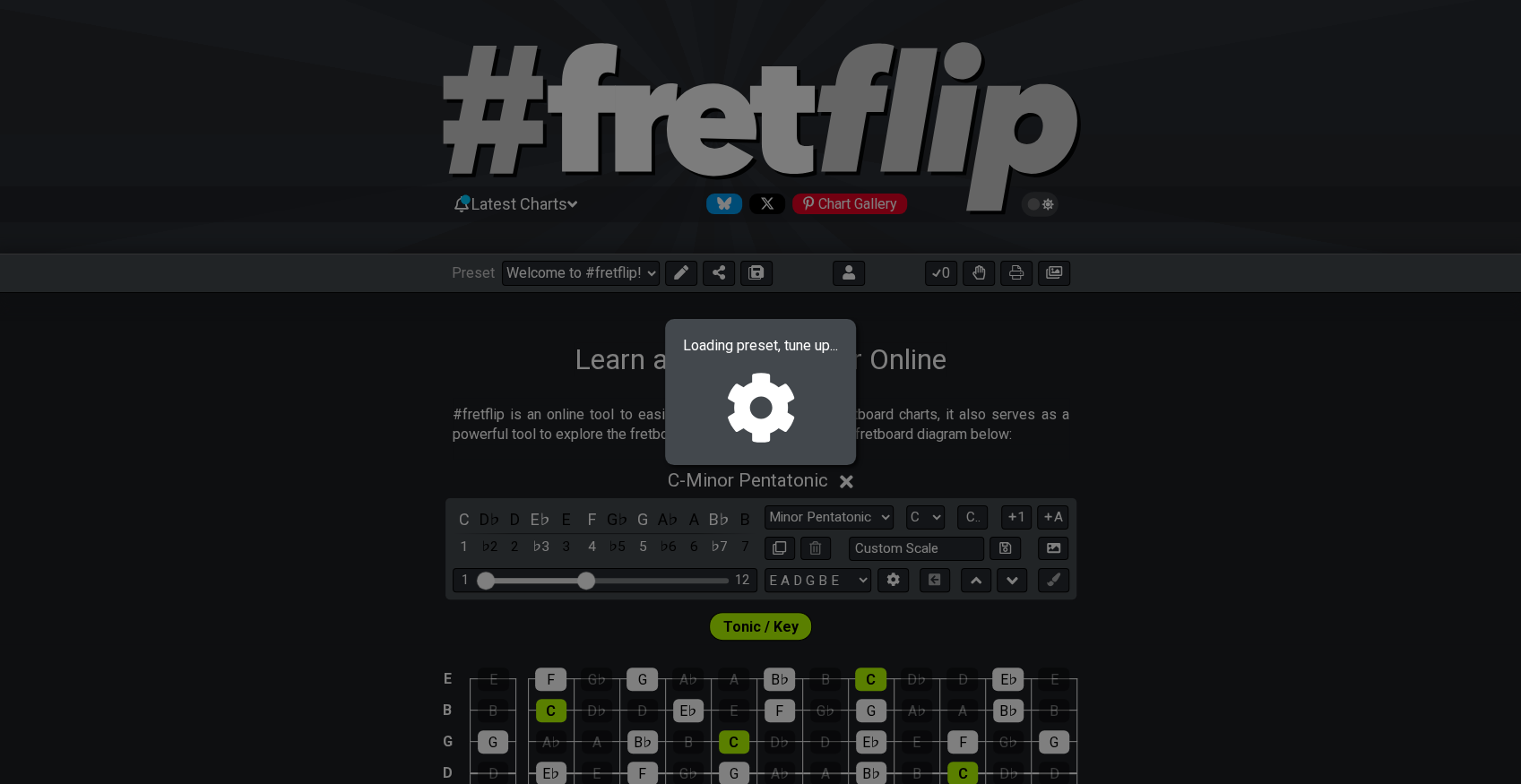
select select "/023551606881"
select select "Bb"
select select "Minor / Aeolian"
select select "Bb F Bb Eb F Bb"
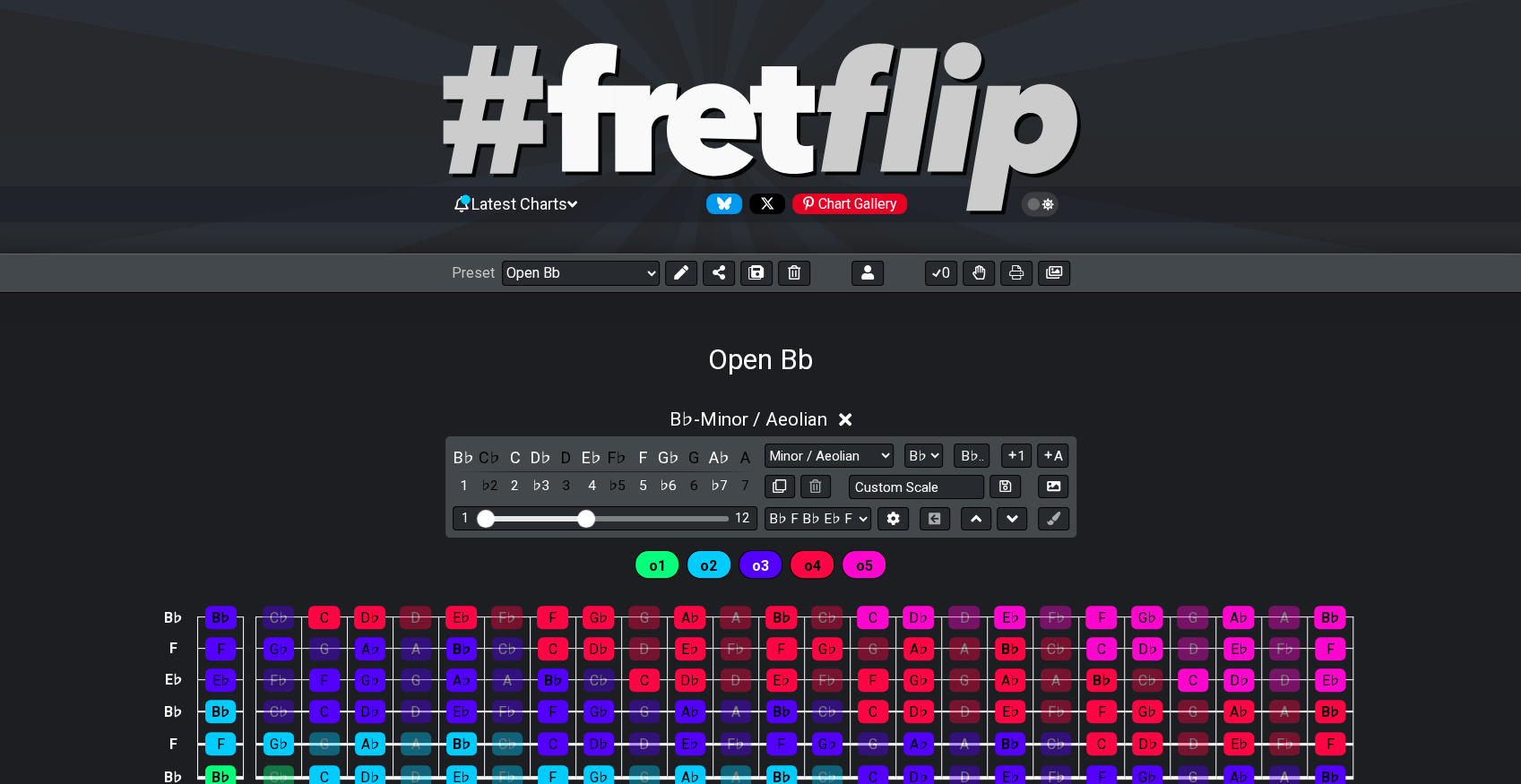
scroll to position [199, 0]
